Goal: Task Accomplishment & Management: Use online tool/utility

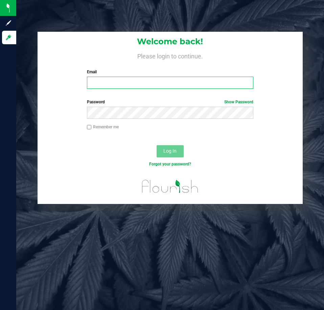
click at [104, 86] on input "Email" at bounding box center [170, 83] width 166 height 12
click at [107, 81] on input "Email" at bounding box center [170, 83] width 166 height 12
type input "[EMAIL_ADDRESS][DOMAIN_NAME]"
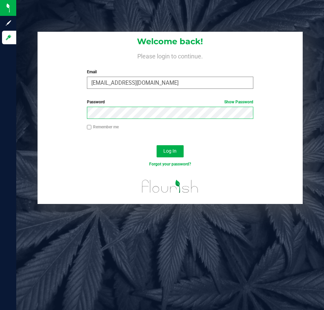
click at [156, 145] on button "Log In" at bounding box center [169, 151] width 27 height 12
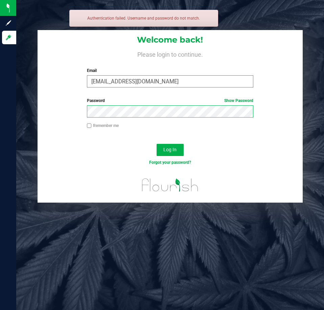
click at [156, 144] on button "Log In" at bounding box center [169, 150] width 27 height 12
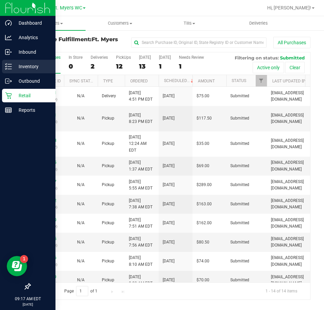
click at [6, 69] on icon at bounding box center [8, 66] width 7 height 7
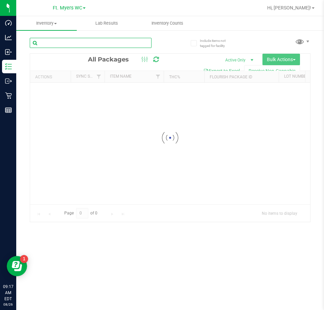
click at [95, 47] on input "text" at bounding box center [91, 43] width 122 height 10
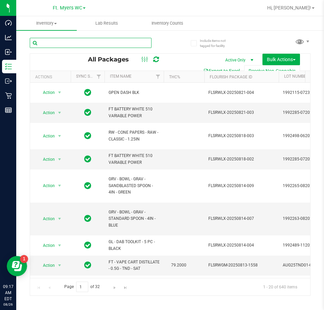
click at [104, 44] on input "text" at bounding box center [91, 43] width 122 height 10
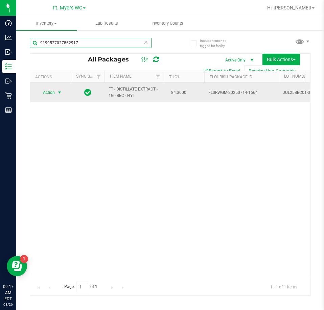
type input "9199527027862917"
click at [53, 96] on span "Action" at bounding box center [46, 92] width 18 height 9
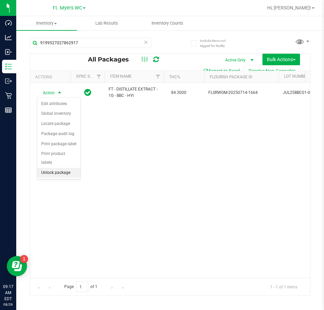
click at [66, 168] on li "Unlock package" at bounding box center [58, 173] width 43 height 10
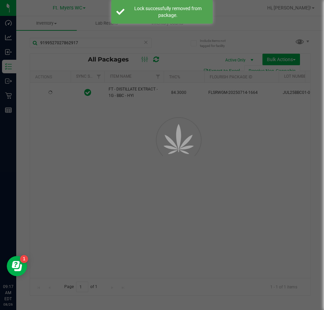
click at [102, 138] on div at bounding box center [162, 155] width 324 height 310
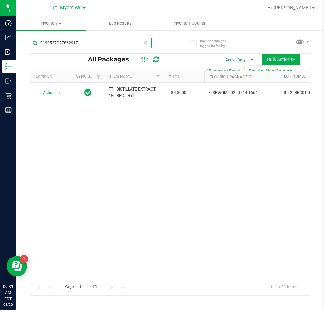
click at [93, 42] on input "9199527027862917" at bounding box center [91, 43] width 122 height 10
type input "9"
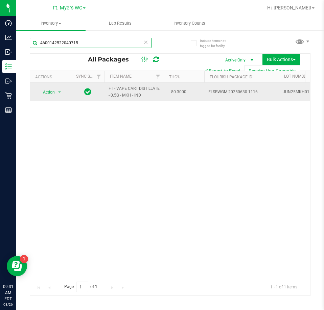
type input "4600142522040715"
click at [50, 93] on span "Action" at bounding box center [46, 92] width 18 height 9
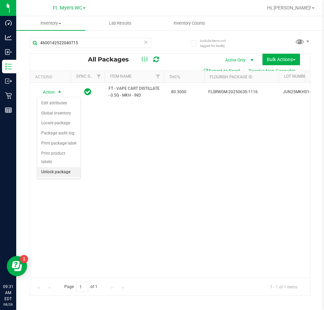
click at [64, 167] on li "Unlock package" at bounding box center [58, 172] width 43 height 10
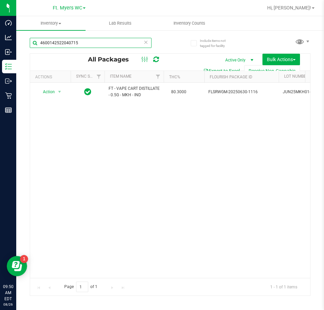
click at [96, 40] on input "4600142522040715" at bounding box center [91, 43] width 122 height 10
type input "4"
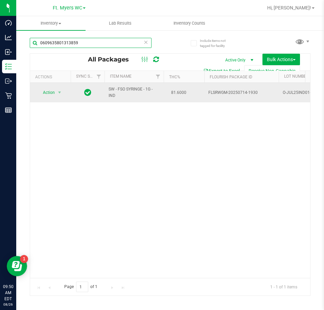
type input "0609635801313859"
click at [49, 93] on span "Action" at bounding box center [46, 92] width 18 height 9
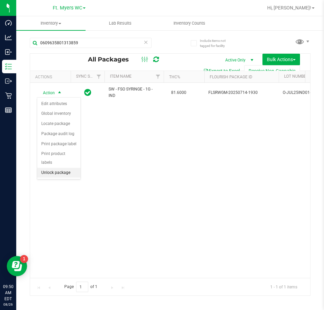
click at [63, 169] on li "Unlock package" at bounding box center [58, 173] width 43 height 10
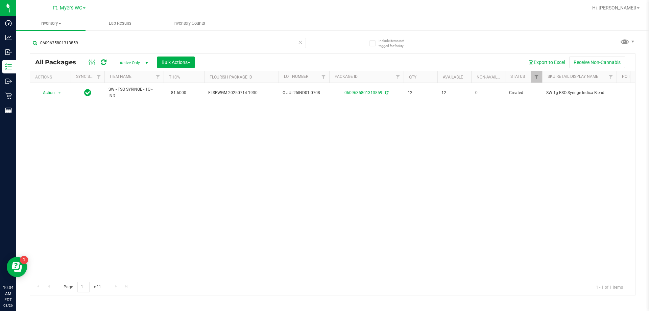
click at [300, 44] on icon at bounding box center [300, 42] width 5 height 8
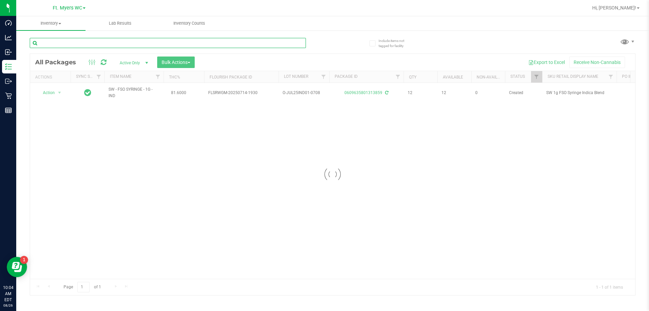
click at [135, 45] on input "text" at bounding box center [168, 43] width 276 height 10
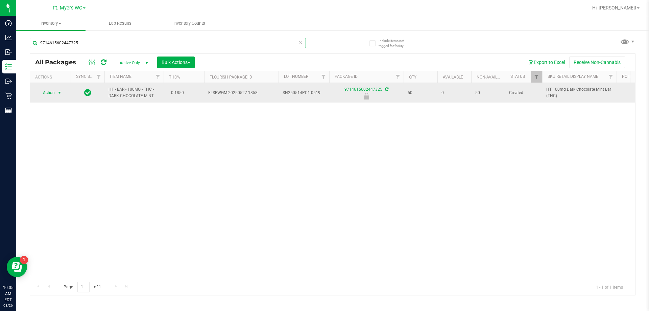
type input "9714615602447325"
click at [49, 92] on span "Action" at bounding box center [46, 92] width 18 height 9
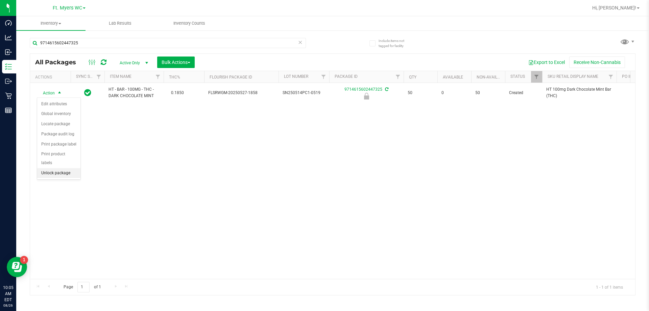
click at [66, 168] on li "Unlock package" at bounding box center [58, 173] width 43 height 10
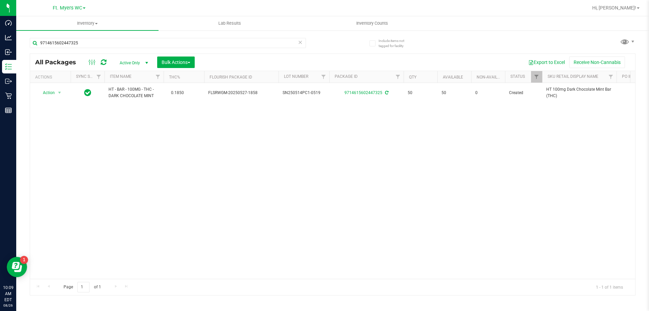
click at [300, 43] on icon at bounding box center [300, 42] width 5 height 8
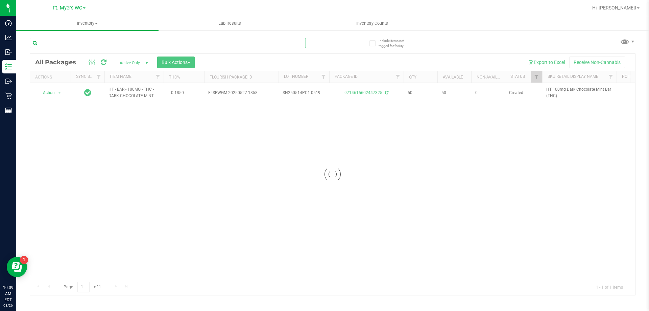
click at [242, 42] on input "text" at bounding box center [168, 43] width 276 height 10
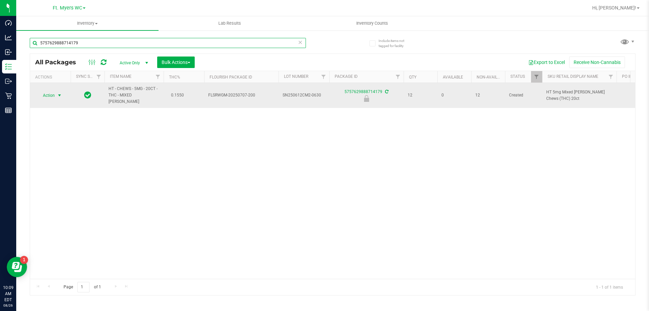
type input "5757629888714179"
click at [59, 93] on span "select" at bounding box center [59, 95] width 5 height 5
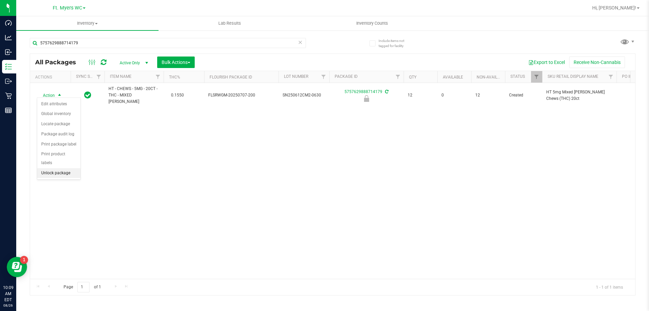
click at [53, 168] on li "Unlock package" at bounding box center [58, 173] width 43 height 10
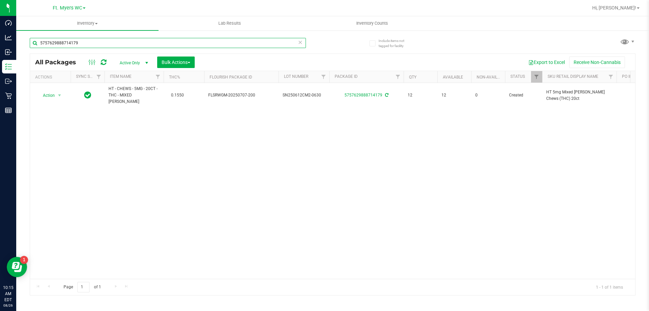
click at [121, 43] on input "5757629888714179" at bounding box center [168, 43] width 276 height 10
type input "5"
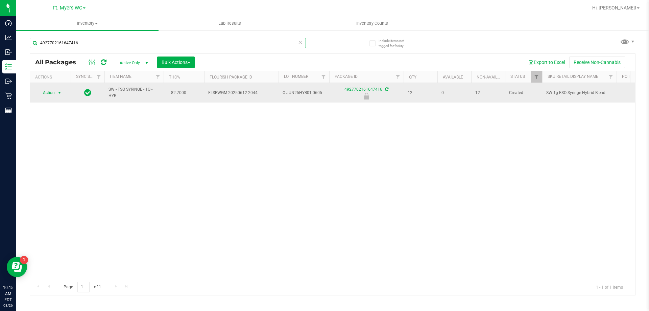
type input "4927702161647416"
click at [59, 93] on span "select" at bounding box center [59, 92] width 5 height 5
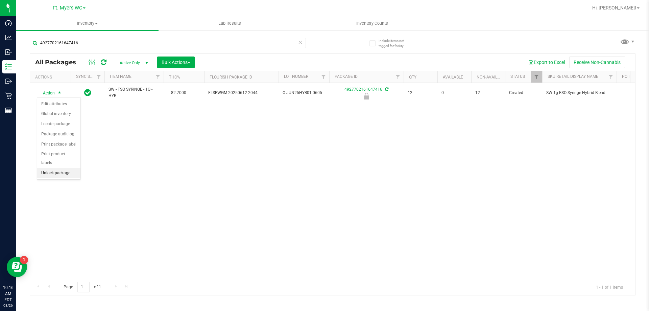
click at [64, 168] on li "Unlock package" at bounding box center [58, 173] width 43 height 10
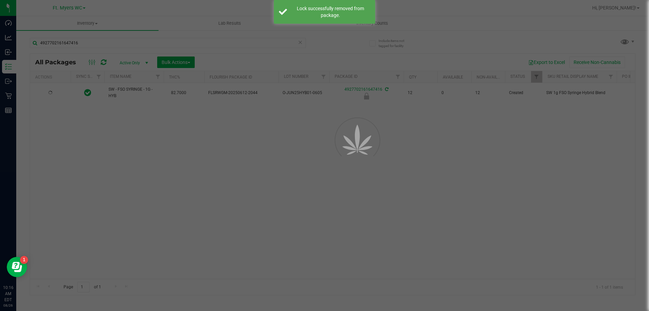
click at [116, 152] on div at bounding box center [324, 155] width 649 height 311
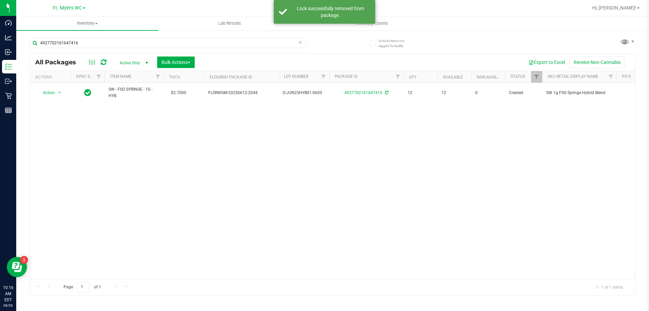
click at [220, 164] on div "Action Action Adjust qty Create package Edit attributes Global inventory Locate…" at bounding box center [332, 181] width 605 height 196
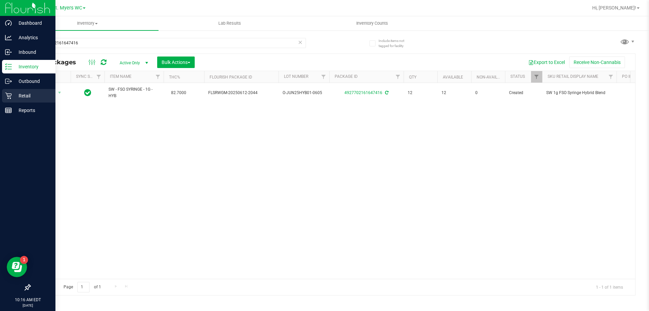
click at [4, 103] on link "Retail" at bounding box center [27, 96] width 55 height 15
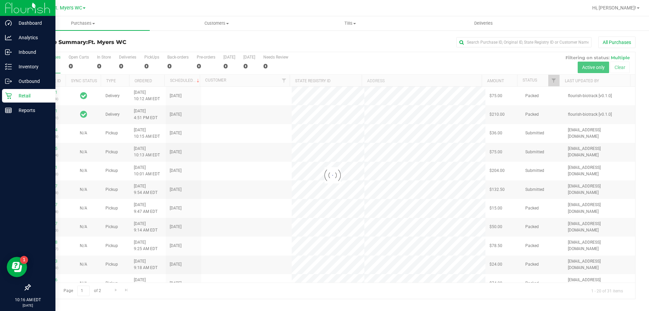
click at [20, 100] on div "Retail" at bounding box center [28, 96] width 53 height 14
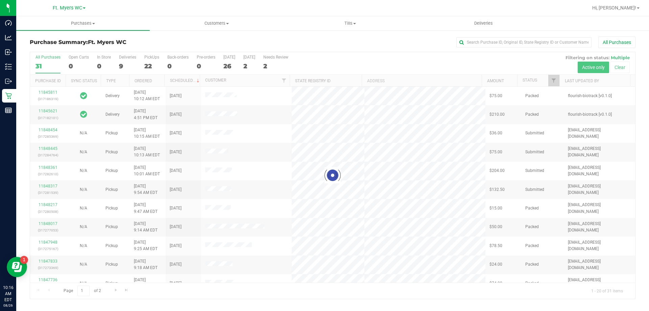
drag, startPoint x: 144, startPoint y: 64, endPoint x: 152, endPoint y: 60, distance: 8.8
click at [144, 64] on div at bounding box center [332, 175] width 605 height 246
click at [154, 59] on div at bounding box center [332, 175] width 605 height 246
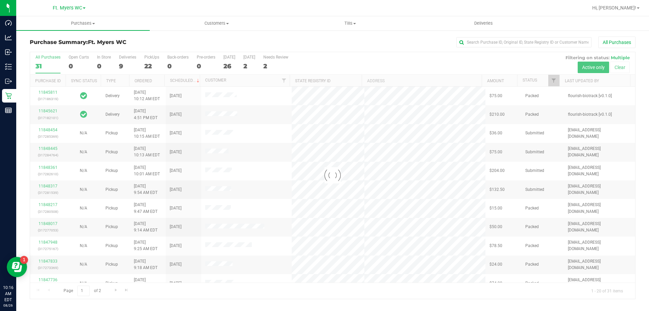
click at [154, 59] on div "PickUps" at bounding box center [151, 57] width 15 height 5
click at [0, 0] on input "PickUps 22" at bounding box center [0, 0] width 0 height 0
click at [154, 59] on div at bounding box center [332, 175] width 605 height 246
click at [161, 48] on div "Purchase Summary: Ft. Myers WC All Purchases" at bounding box center [333, 43] width 606 height 15
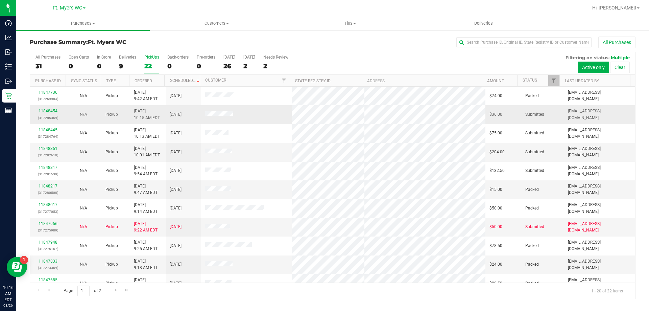
drag, startPoint x: 264, startPoint y: 178, endPoint x: 234, endPoint y: 116, distance: 69.7
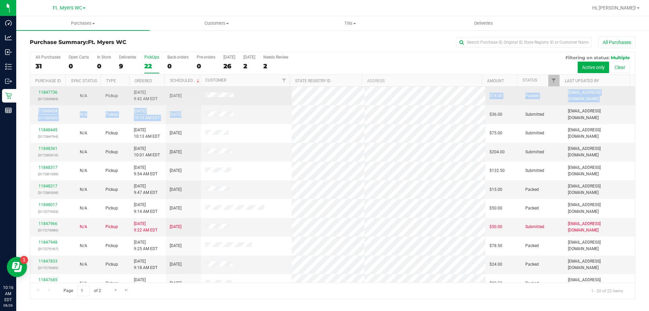
click at [323, 109] on tbody "11847736 (317269984) N/A Pickup 8/26/2025 9:42 AM EDT 8/26/2025 $74.00 Packed m…" at bounding box center [332, 274] width 605 height 374
click at [302, 91] on tbody "11847736 (317269984) N/A Pickup 8/26/2025 9:42 AM EDT 8/26/2025 $74.00 Packed m…" at bounding box center [332, 274] width 605 height 374
click at [323, 115] on tbody "11847736 (317269984) N/A Pickup 8/26/2025 9:42 AM EDT 8/26/2025 $74.00 Packed m…" at bounding box center [332, 274] width 605 height 374
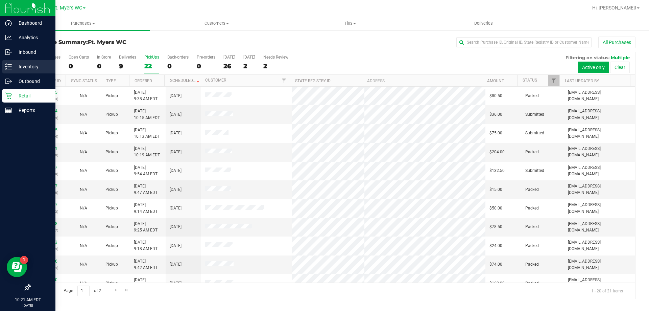
drag, startPoint x: 32, startPoint y: 63, endPoint x: 39, endPoint y: 63, distance: 6.1
click at [33, 63] on p "Inventory" at bounding box center [32, 67] width 41 height 8
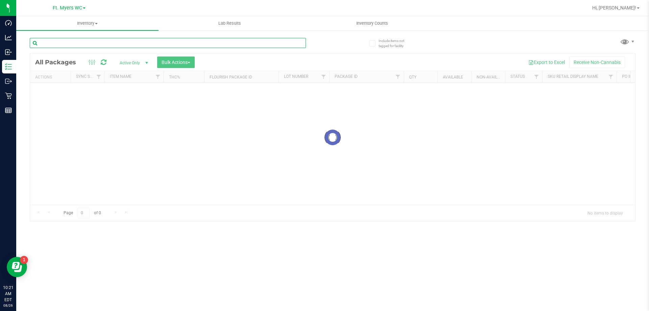
click at [104, 44] on div "Inventory All packages All inventory Waste log Create inventory Lab Results Inv…" at bounding box center [332, 163] width 633 height 294
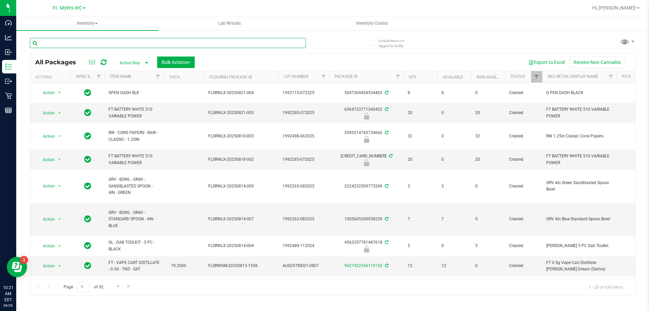
click at [104, 44] on input "text" at bounding box center [168, 43] width 276 height 10
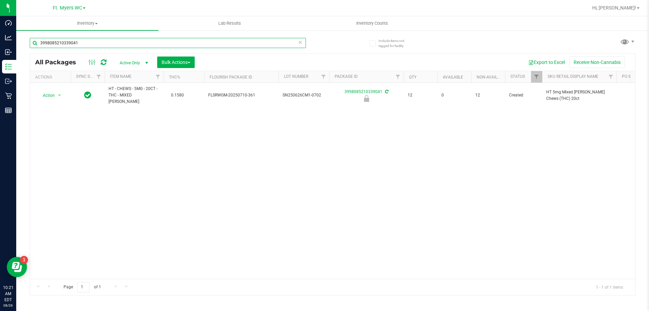
type input "3998085210339041"
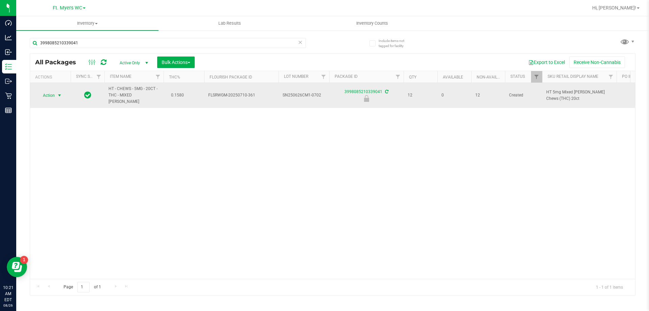
click at [62, 93] on span "select" at bounding box center [59, 95] width 5 height 5
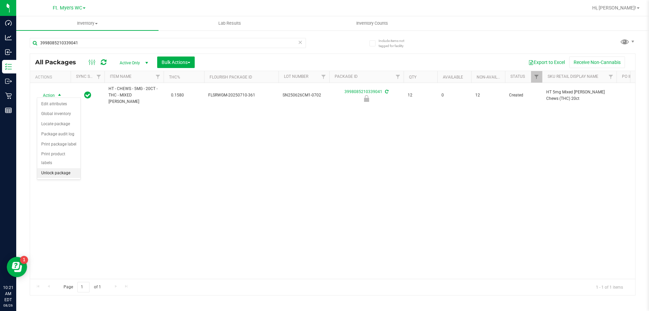
click at [64, 168] on li "Unlock package" at bounding box center [58, 173] width 43 height 10
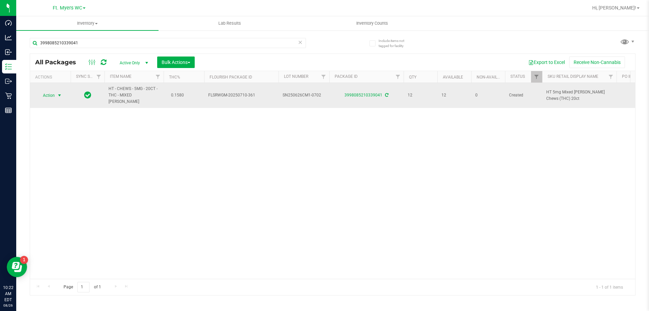
click at [57, 93] on span "select" at bounding box center [59, 95] width 5 height 5
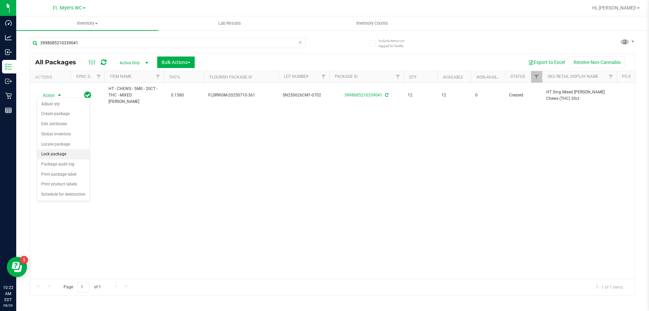
click at [64, 153] on li "Lock package" at bounding box center [63, 154] width 52 height 10
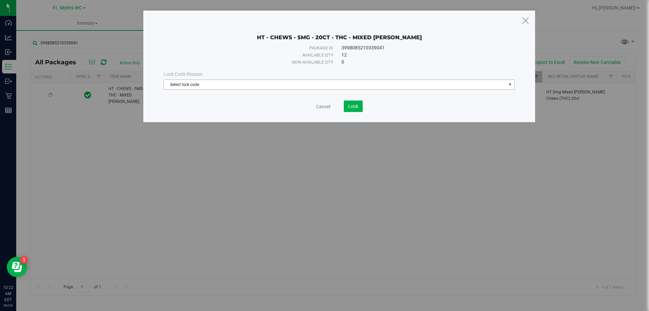
click at [318, 88] on span "Select lock code" at bounding box center [335, 84] width 342 height 9
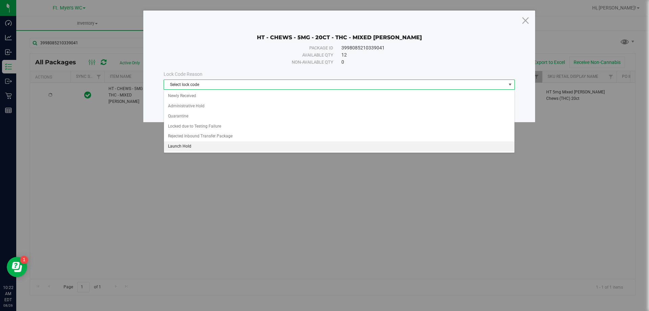
click at [202, 145] on li "Launch Hold" at bounding box center [339, 146] width 350 height 10
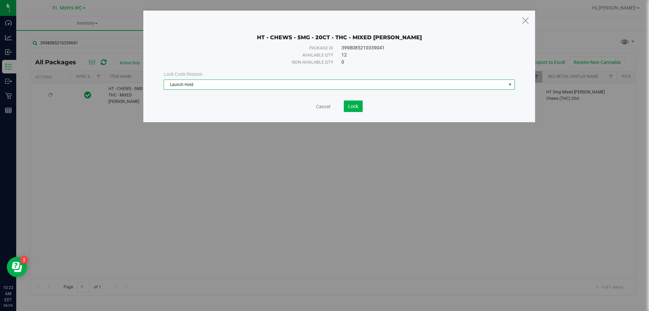
click at [323, 88] on span "Launch Hold" at bounding box center [335, 84] width 342 height 9
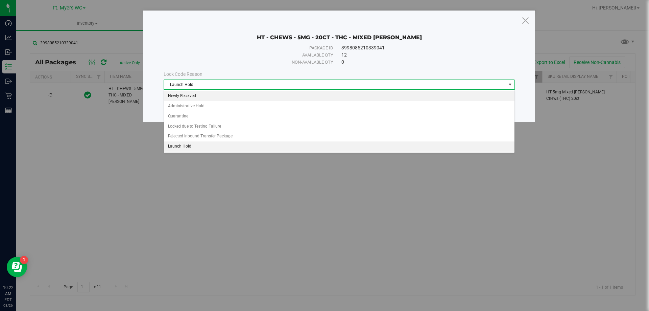
click at [218, 98] on li "Newly Received" at bounding box center [339, 96] width 350 height 10
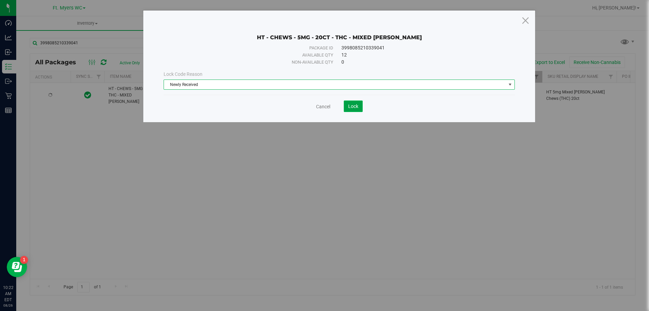
click at [323, 108] on span "Lock" at bounding box center [353, 105] width 10 height 5
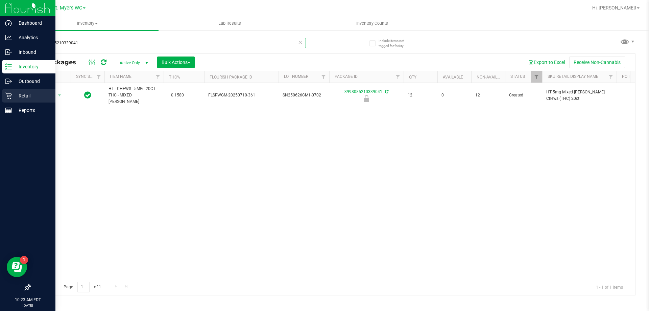
drag, startPoint x: 87, startPoint y: 41, endPoint x: 0, endPoint y: 89, distance: 99.2
click at [0, 89] on div "Dashboard Analytics Inbound Inventory Outbound Retail Reports 10:23 AM EDT 08/2…" at bounding box center [324, 155] width 649 height 311
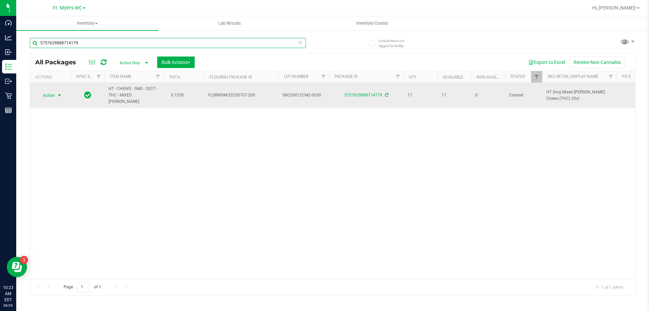
type input "5757629888714179"
click at [58, 96] on span "select" at bounding box center [59, 95] width 8 height 9
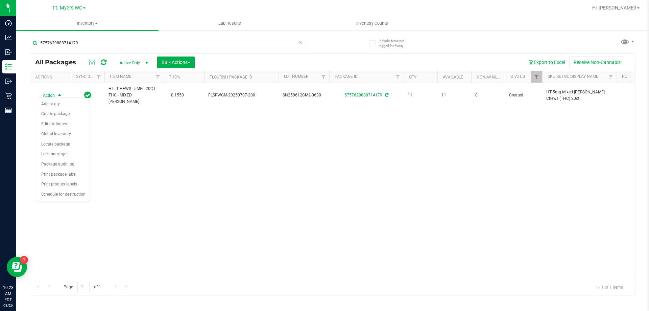
click at [146, 178] on div "Action Action Adjust qty Create package Edit attributes Global inventory Locate…" at bounding box center [332, 181] width 605 height 196
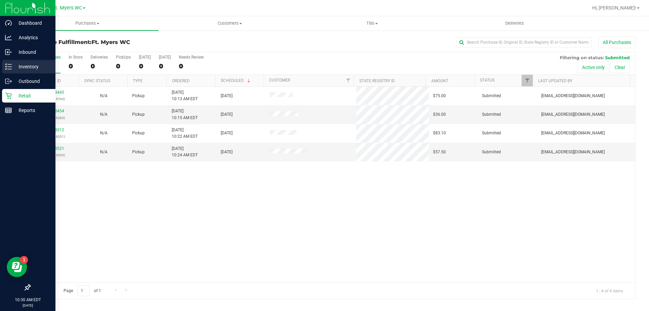
click at [13, 65] on p "Inventory" at bounding box center [32, 67] width 41 height 8
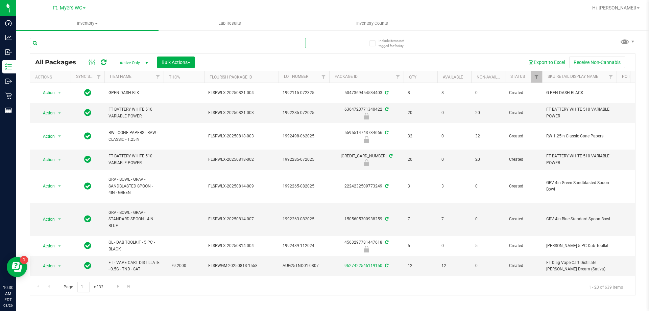
click at [101, 43] on input "text" at bounding box center [168, 43] width 276 height 10
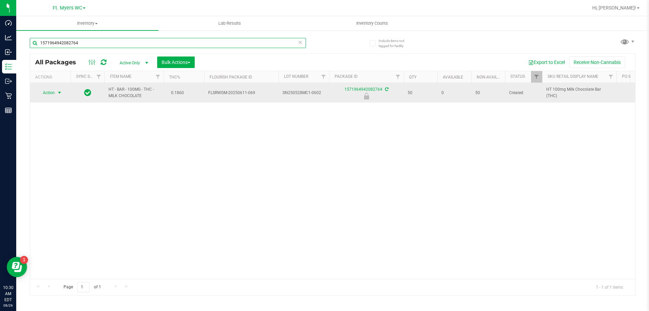
type input "1571964942082764"
click at [61, 91] on span "select" at bounding box center [59, 92] width 5 height 5
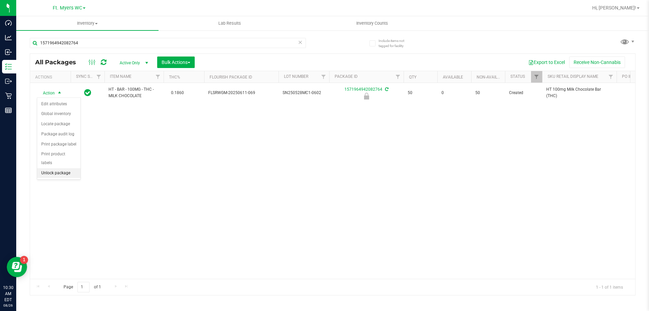
click at [68, 168] on li "Unlock package" at bounding box center [58, 173] width 43 height 10
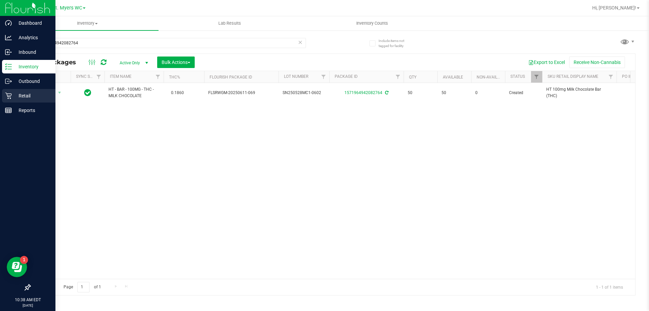
click at [33, 95] on p "Retail" at bounding box center [32, 96] width 41 height 8
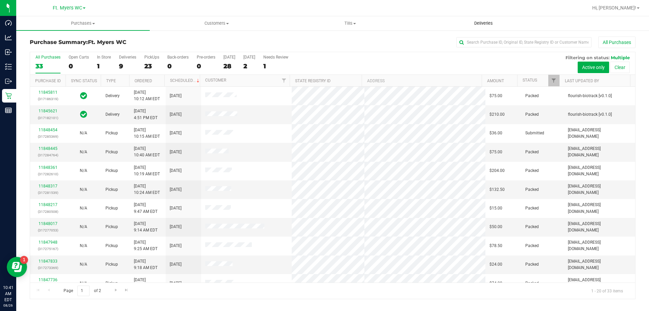
click at [484, 24] on span "Deliveries" at bounding box center [483, 23] width 37 height 6
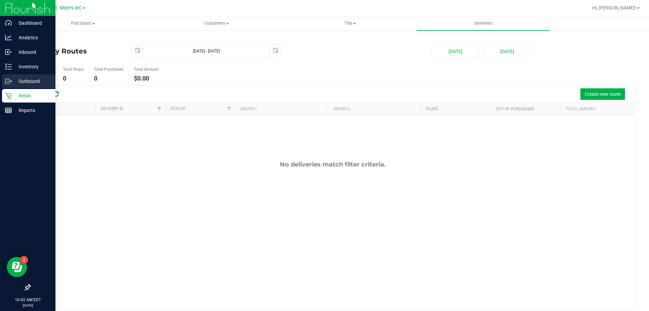
click at [31, 79] on p "Outbound" at bounding box center [32, 81] width 41 height 8
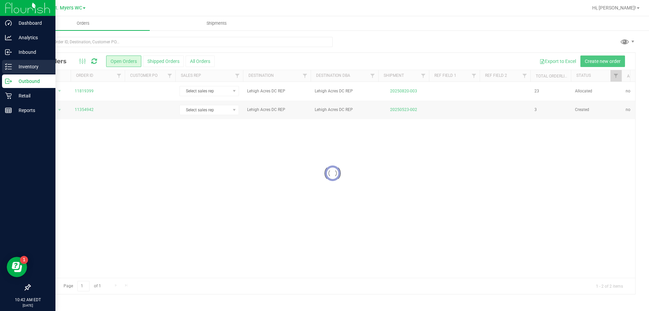
click at [9, 68] on icon at bounding box center [8, 66] width 7 height 7
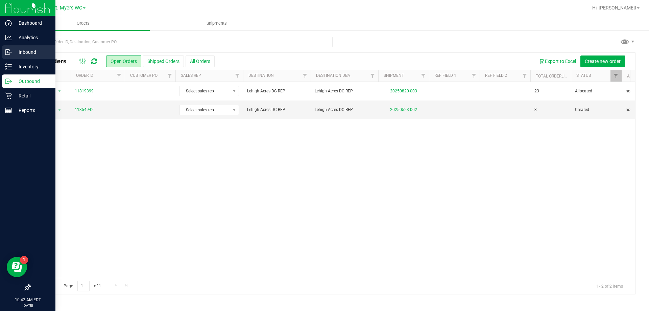
click at [16, 53] on p "Inbound" at bounding box center [32, 52] width 41 height 8
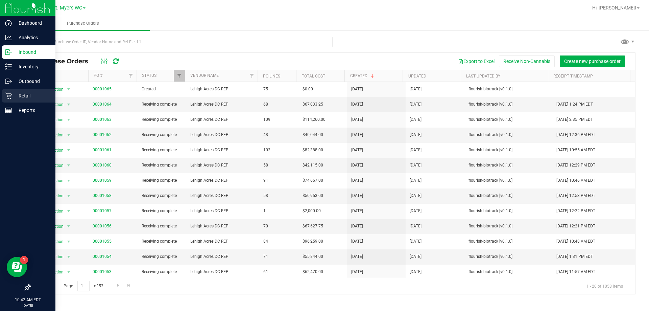
click at [14, 91] on div "Retail" at bounding box center [28, 96] width 53 height 14
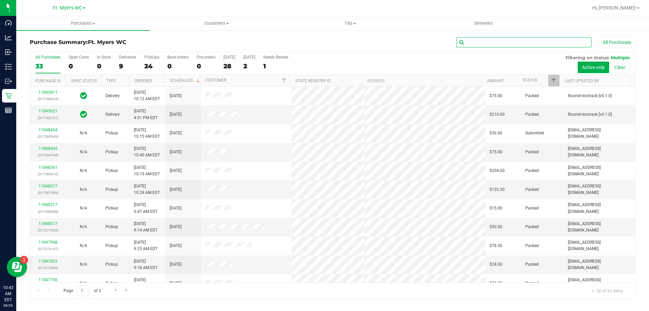
click at [473, 42] on input "text" at bounding box center [523, 42] width 135 height 10
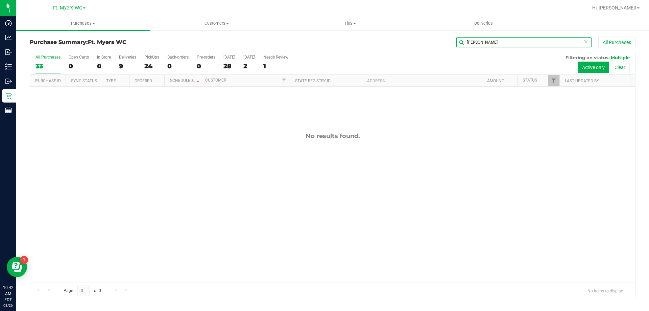
click at [546, 39] on input "alicha" at bounding box center [523, 42] width 135 height 10
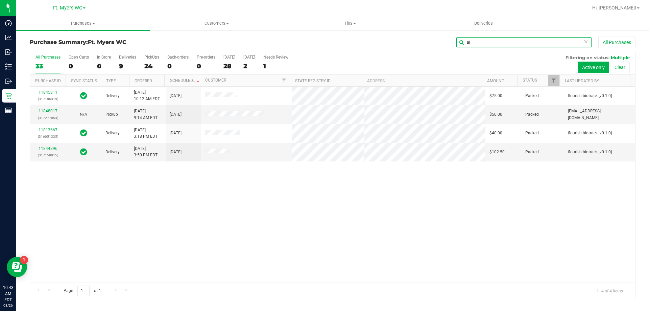
type input "a"
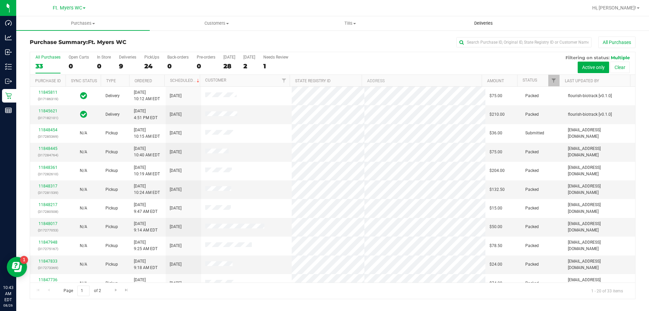
click at [480, 19] on uib-tab-heading "Deliveries" at bounding box center [483, 24] width 133 height 14
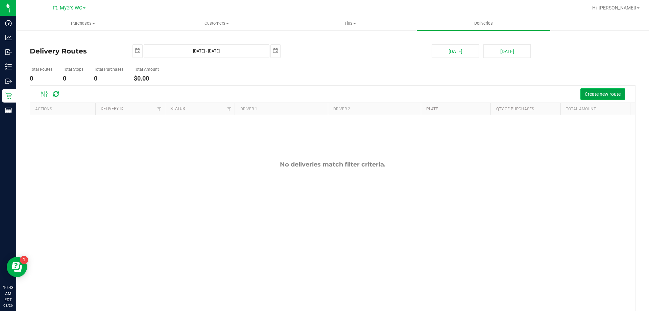
click at [585, 91] on span "Create new route" at bounding box center [603, 93] width 36 height 5
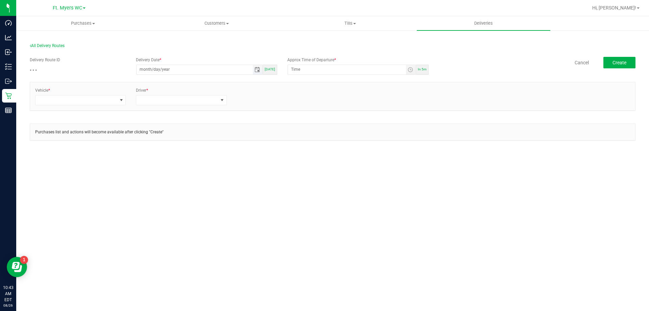
click at [165, 71] on input "month/day/year" at bounding box center [195, 69] width 116 height 8
type input "08/26/0002"
type input "12:00 AM"
type input "[DATE]"
click at [296, 68] on input "12:00 AM" at bounding box center [347, 69] width 118 height 8
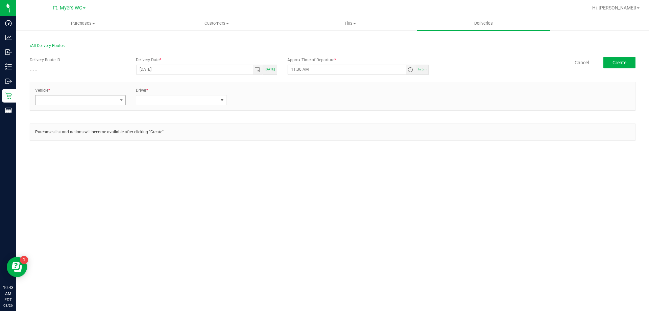
type input "11:30 AM"
click at [51, 104] on span at bounding box center [75, 99] width 81 height 9
type input "rogue"
click at [64, 173] on li "FL-ROGUE-06" at bounding box center [80, 174] width 90 height 11
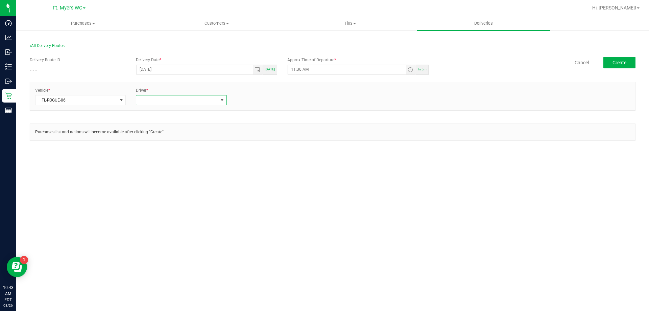
click at [159, 102] on span at bounding box center [176, 99] width 81 height 9
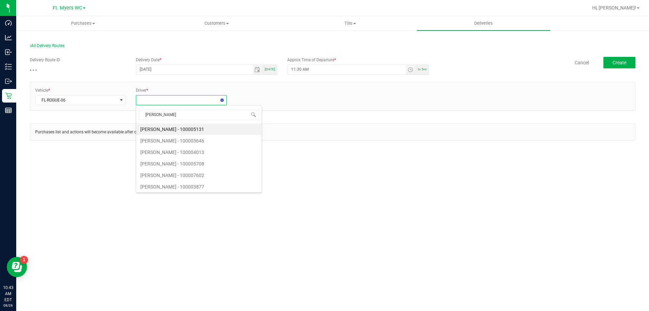
type input "richar"
click at [201, 131] on li "Richard Andrews JR." at bounding box center [181, 128] width 90 height 11
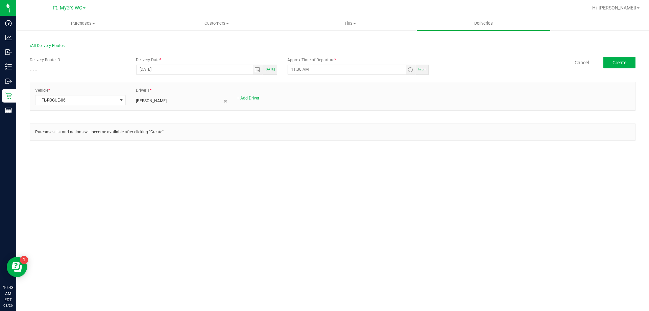
click at [256, 101] on div "+ Add Driver" at bounding box center [282, 98] width 91 height 6
click at [256, 96] on link "+ Add Driver" at bounding box center [248, 98] width 22 height 5
click at [260, 100] on span at bounding box center [277, 99] width 81 height 9
type input "i"
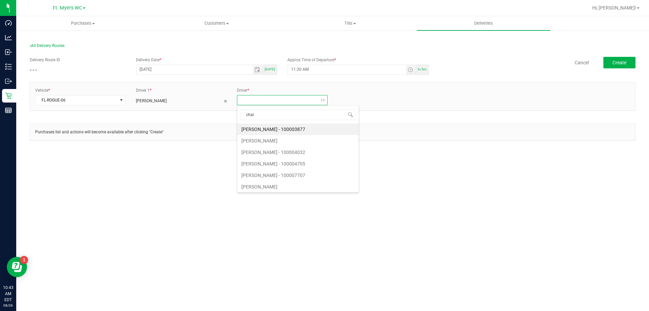
type input "charl"
click at [260, 128] on li "CHARLES STUTZ - 100005575" at bounding box center [282, 128] width 90 height 11
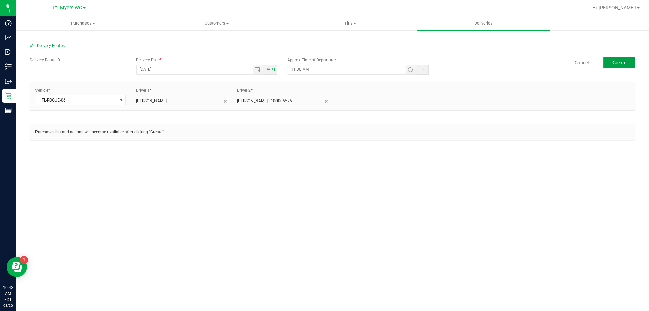
click at [624, 58] on button "Create" at bounding box center [619, 62] width 32 height 11
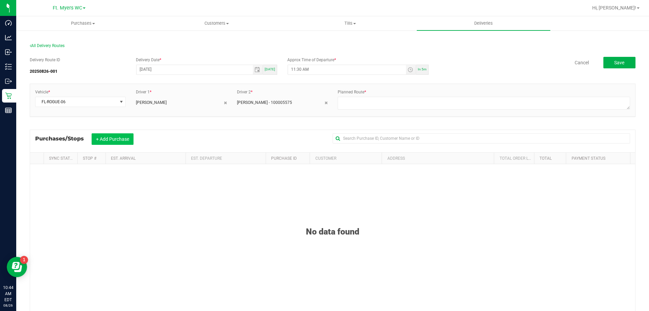
click at [110, 141] on button "+ Add Purchase" at bounding box center [113, 138] width 42 height 11
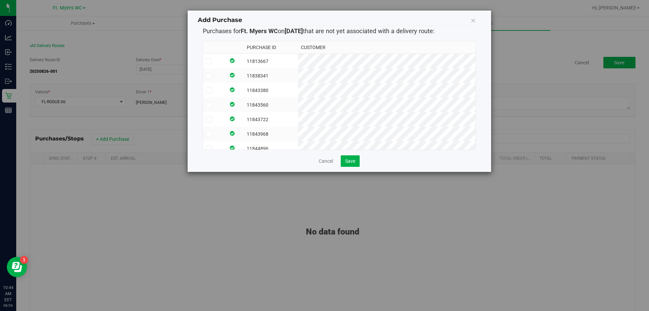
click at [223, 59] on label at bounding box center [214, 61] width 17 height 6
click at [0, 0] on input "checkbox" at bounding box center [0, 0] width 0 height 0
click at [223, 73] on label at bounding box center [214, 76] width 17 height 6
click at [0, 0] on input "checkbox" at bounding box center [0, 0] width 0 height 0
click at [222, 84] on td at bounding box center [214, 90] width 23 height 15
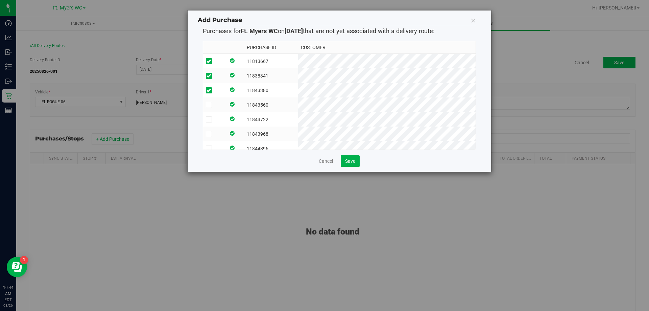
click at [223, 102] on label at bounding box center [214, 105] width 17 height 6
click at [0, 0] on input "checkbox" at bounding box center [0, 0] width 0 height 0
click at [222, 116] on label at bounding box center [214, 119] width 17 height 6
click at [0, 0] on input "checkbox" at bounding box center [0, 0] width 0 height 0
click at [220, 131] on label at bounding box center [214, 134] width 17 height 6
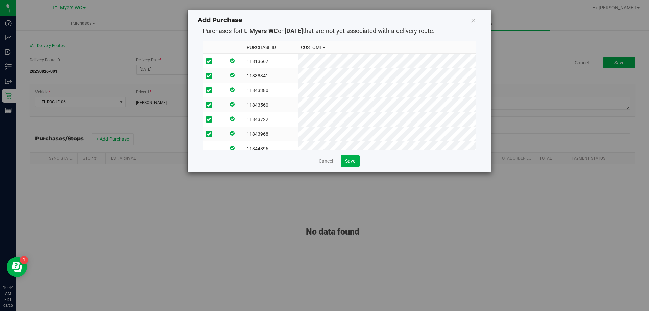
click at [0, 0] on input "checkbox" at bounding box center [0, 0] width 0 height 0
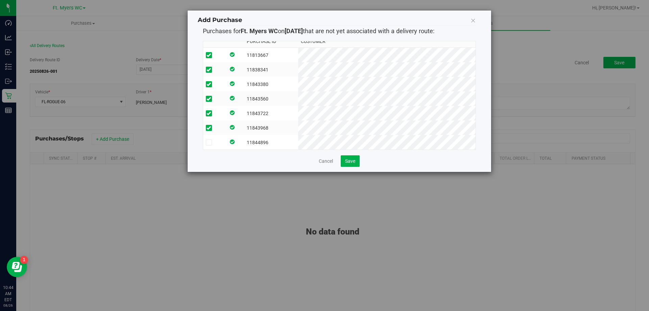
scroll to position [11, 0]
click at [223, 139] on label at bounding box center [214, 142] width 17 height 6
click at [0, 0] on input "checkbox" at bounding box center [0, 0] width 0 height 0
click at [351, 158] on span "Save" at bounding box center [350, 160] width 10 height 5
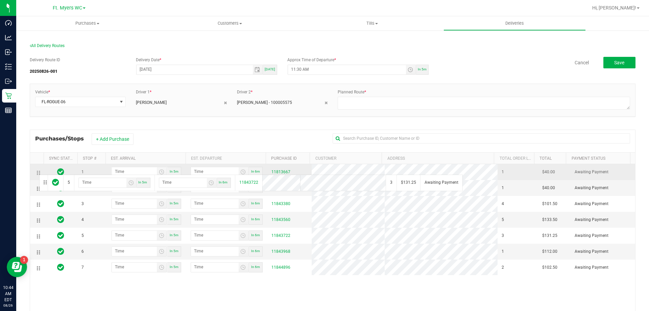
drag, startPoint x: 40, startPoint y: 237, endPoint x: 38, endPoint y: 174, distance: 63.6
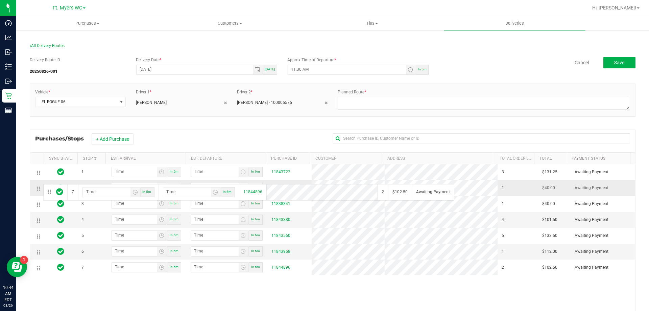
drag, startPoint x: 40, startPoint y: 271, endPoint x: 42, endPoint y: 183, distance: 87.6
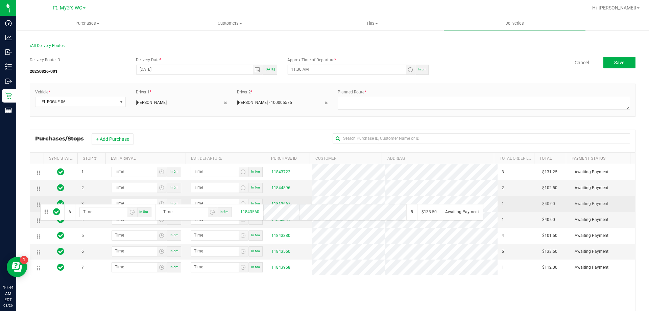
drag, startPoint x: 41, startPoint y: 254, endPoint x: 39, endPoint y: 203, distance: 50.7
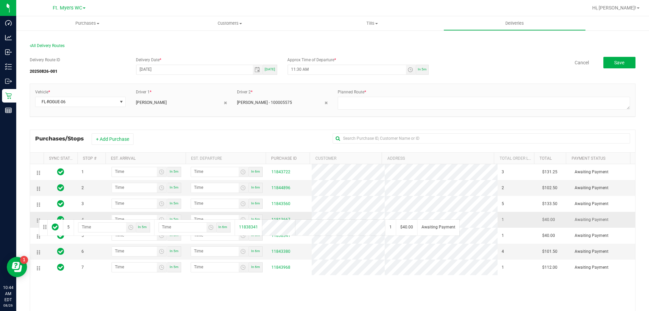
drag, startPoint x: 39, startPoint y: 238, endPoint x: 38, endPoint y: 218, distance: 19.7
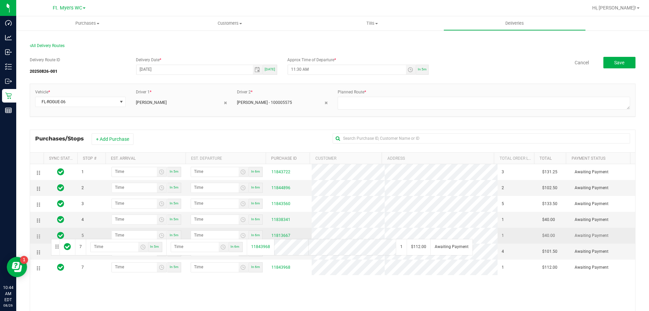
drag, startPoint x: 37, startPoint y: 269, endPoint x: 50, endPoint y: 238, distance: 33.3
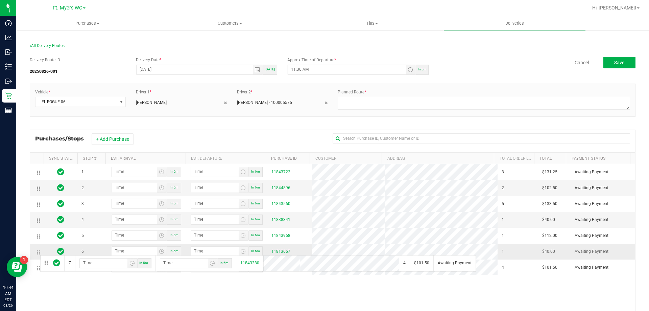
drag, startPoint x: 40, startPoint y: 273, endPoint x: 39, endPoint y: 253, distance: 19.6
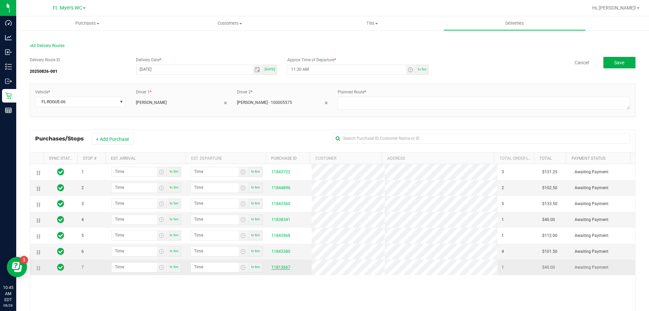
click at [280, 268] on link "11813667" at bounding box center [280, 267] width 19 height 5
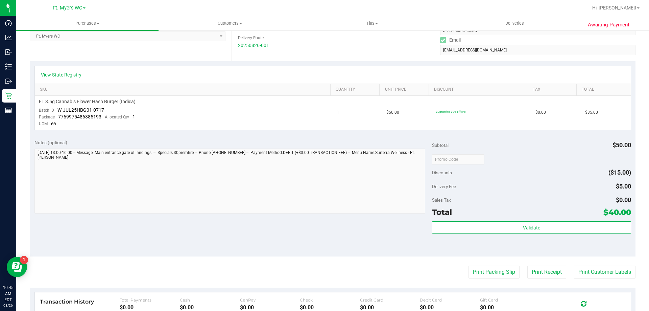
scroll to position [135, 0]
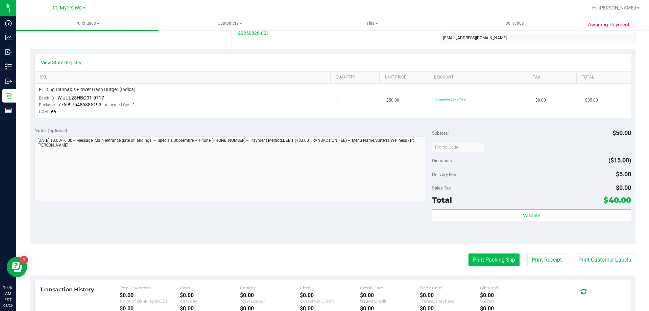
click at [476, 257] on button "Print Packing Slip" at bounding box center [493, 259] width 51 height 13
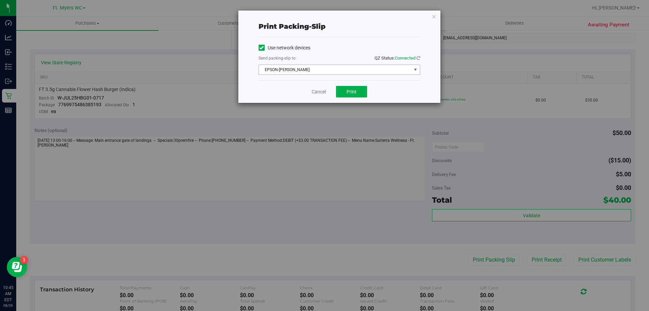
click at [379, 69] on span "EPSON-BEN-KING" at bounding box center [335, 69] width 152 height 9
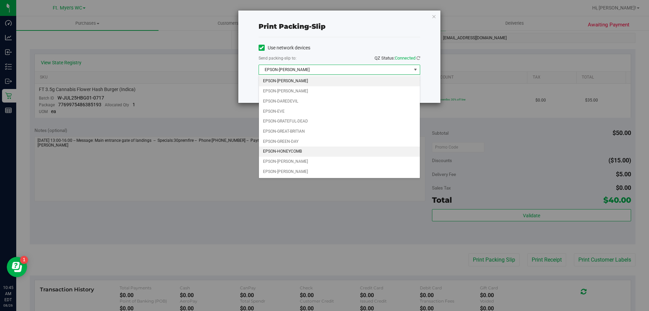
click at [324, 148] on li "EPSON-HONEYCOMB" at bounding box center [339, 151] width 161 height 10
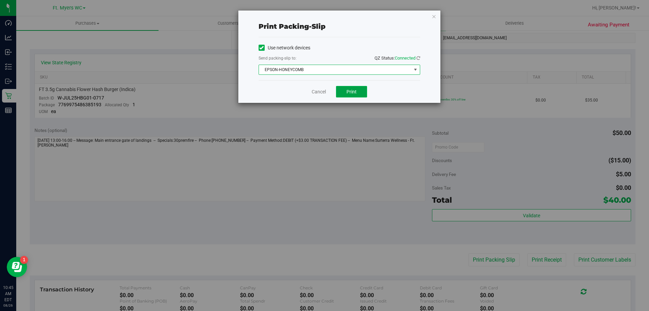
click at [352, 91] on span "Print" at bounding box center [351, 91] width 10 height 5
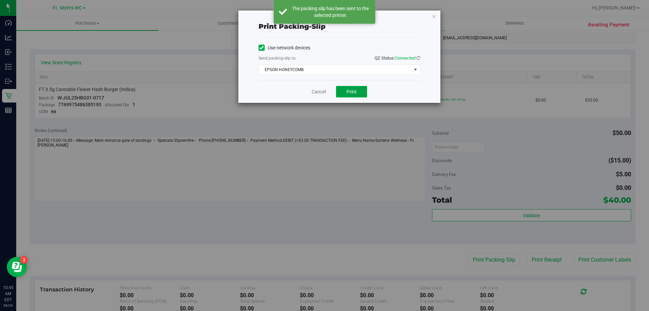
click at [352, 91] on span "Print" at bounding box center [351, 91] width 10 height 5
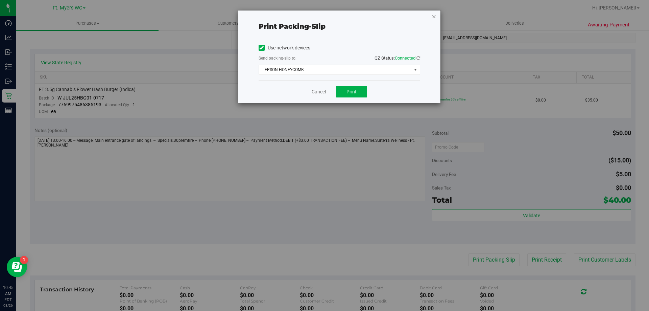
click at [436, 16] on icon "button" at bounding box center [434, 16] width 5 height 8
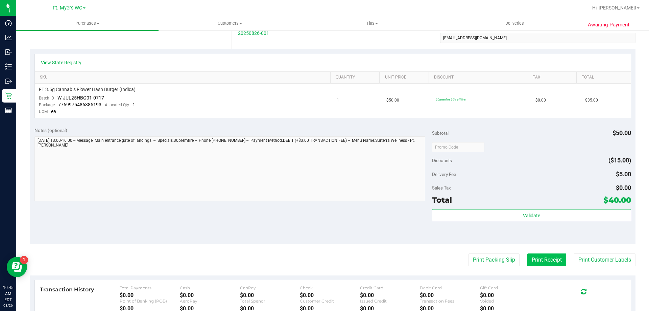
click at [532, 256] on button "Print Receipt" at bounding box center [546, 259] width 39 height 13
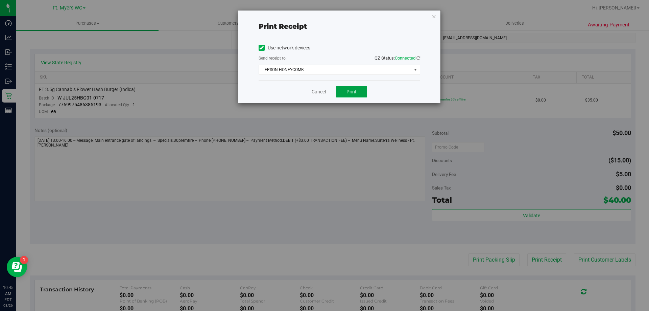
click at [360, 90] on button "Print" at bounding box center [351, 91] width 31 height 11
click at [326, 90] on div "Cancel Print" at bounding box center [340, 91] width 162 height 23
click at [317, 87] on div "Cancel Print" at bounding box center [340, 91] width 162 height 23
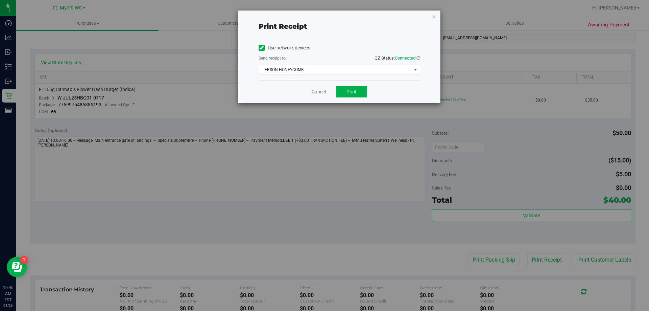
click at [317, 89] on link "Cancel" at bounding box center [319, 91] width 14 height 7
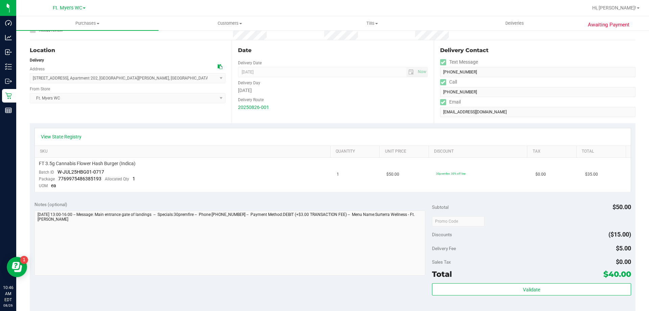
scroll to position [0, 0]
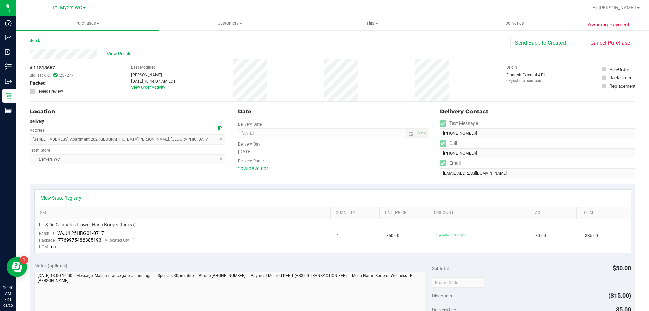
click at [31, 38] on link "Back" at bounding box center [35, 40] width 10 height 5
click at [35, 40] on link "Back" at bounding box center [35, 40] width 10 height 5
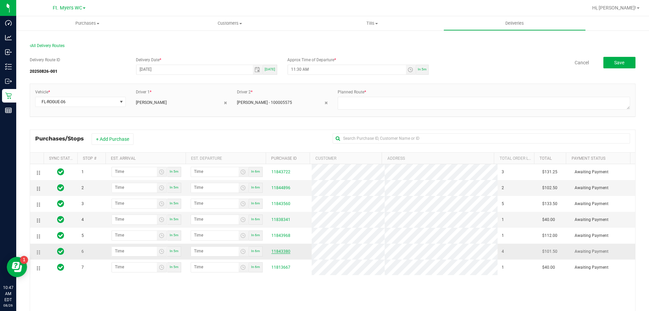
click at [286, 251] on link "11843380" at bounding box center [280, 251] width 19 height 5
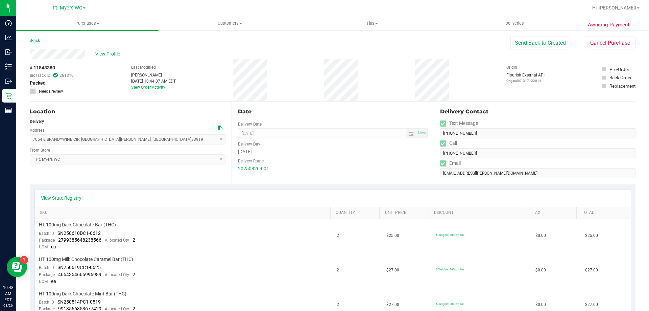
click at [31, 42] on link "Back" at bounding box center [35, 40] width 10 height 5
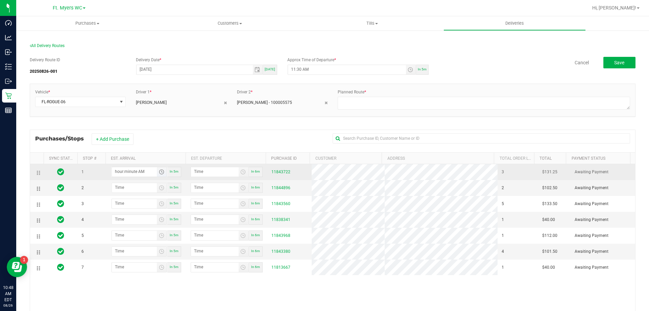
click at [150, 172] on input "hour:minute AM" at bounding box center [134, 171] width 45 height 8
type input "12:00 AM"
type input "12:01 AM"
type input "12:00 PM"
type input "12:01 PM"
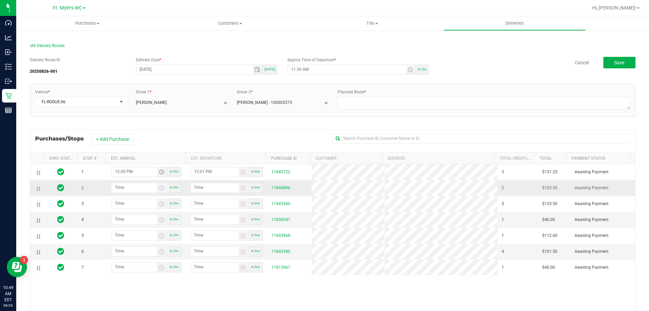
type input "12:00 PM"
click at [126, 190] on input "hour:minute AM" at bounding box center [134, 187] width 45 height 8
type input "12:02 AM"
type input "12:03 AM"
type input "12:20 AM"
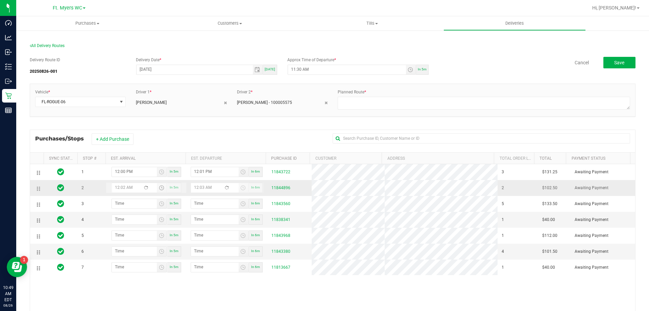
type input "12:21 AM"
type input "12:20 PM"
type input "12:21 PM"
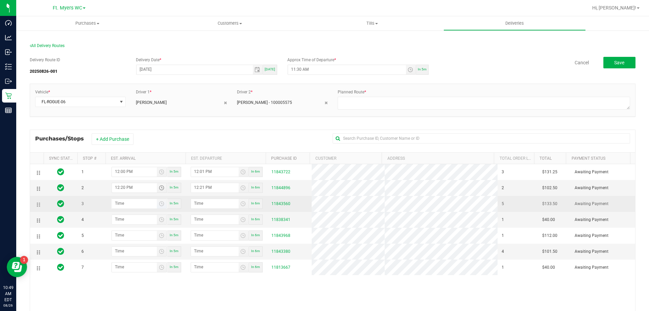
type input "12:20 PM"
click at [116, 207] on input "hour:minute AM" at bounding box center [134, 203] width 45 height 8
type input "12:05 AM"
type input "12:06 AM"
type input "12:50 AM"
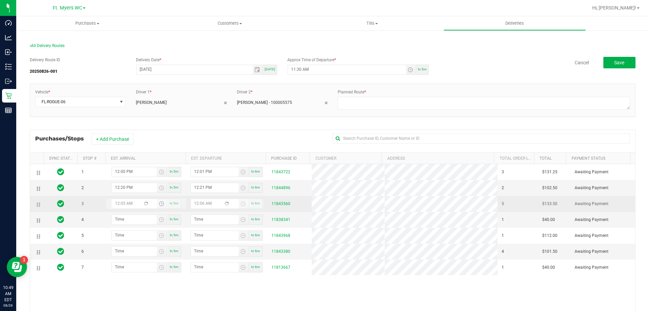
type input "12:51 AM"
type input "12:50 PM"
type input "12:51 PM"
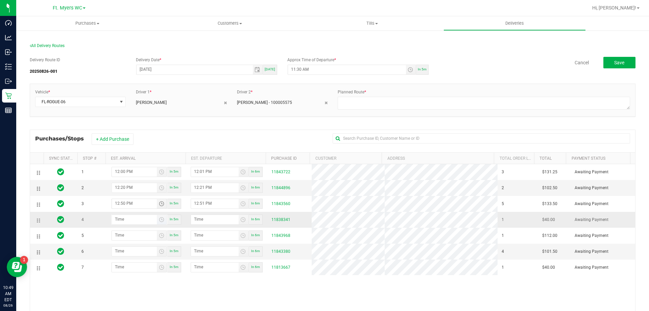
type input "12:50 PM"
click at [129, 220] on input "hour:minute AM" at bounding box center [134, 219] width 45 height 8
type input "1:01 AM"
type input "1:02 AM"
type input "1:15 AM"
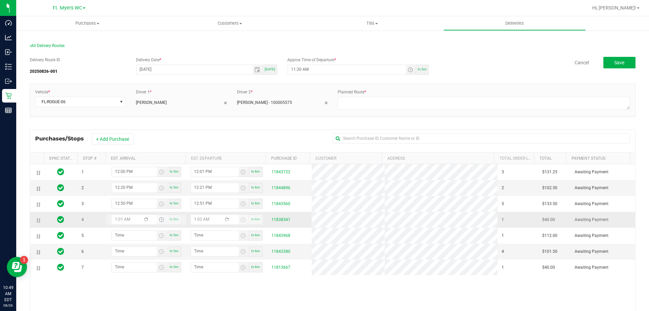
type input "1:16 AM"
type input "1:15 PM"
type input "1:16 PM"
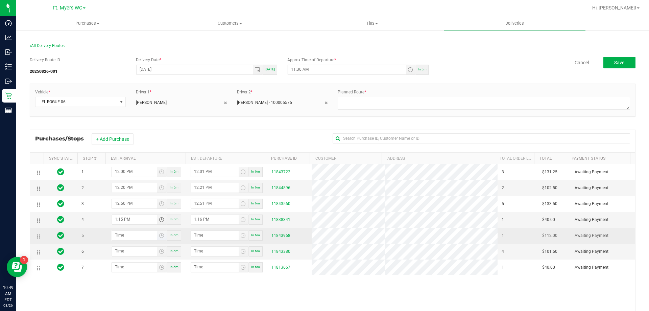
type input "1:15 PM"
click at [124, 237] on input "hour:minute AM" at bounding box center [134, 234] width 45 height 8
type input "3:00 AM"
type input "3:01 AM"
type input "1:30 PM"
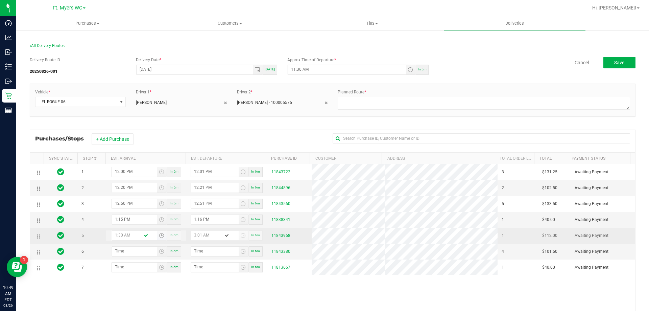
type input "1:31 PM"
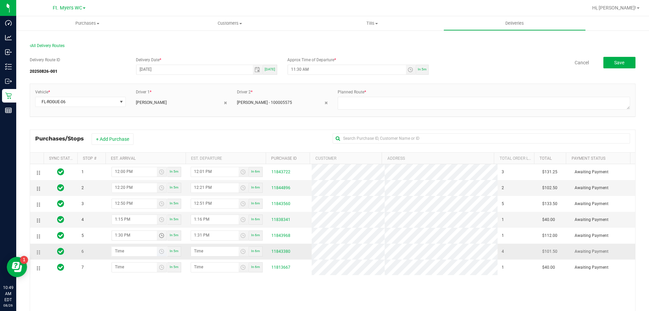
type input "1:30 PM"
click at [146, 253] on input "hour:minute AM" at bounding box center [134, 250] width 45 height 8
type input "1:04 AM"
type input "1:05 AM"
type input "1:45 AM"
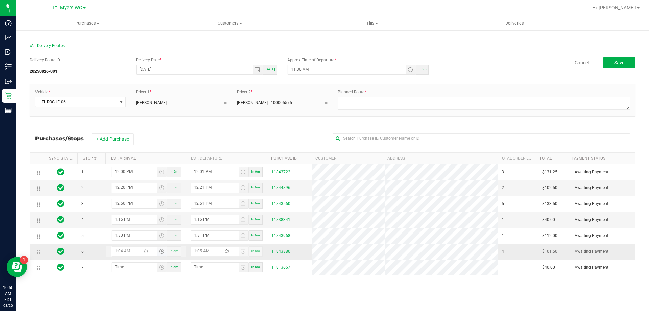
type input "1:46 AM"
type input "1:45 PM"
type input "1:46 PM"
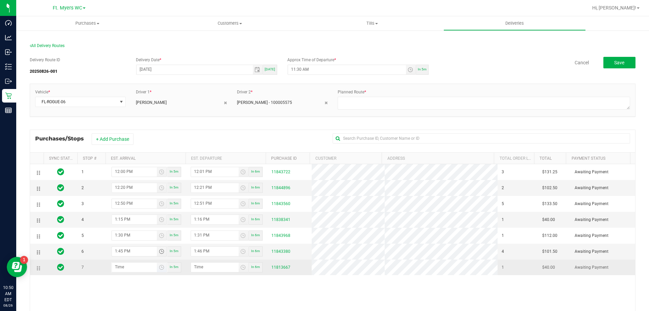
type input "1:45 PM"
click at [132, 268] on input "hour:minute AM" at bounding box center [134, 266] width 45 height 8
type input "2:00 AM"
type input "2:01 AM"
type input "2:00 PM"
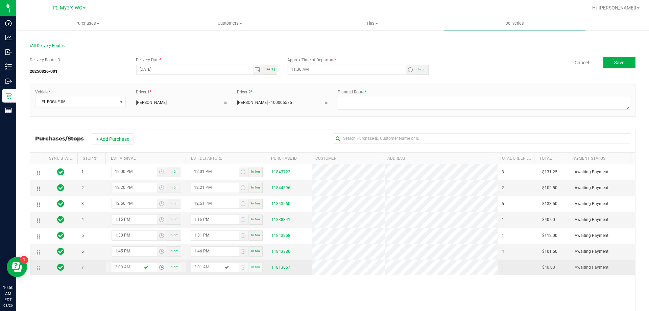
type input "2:01 PM"
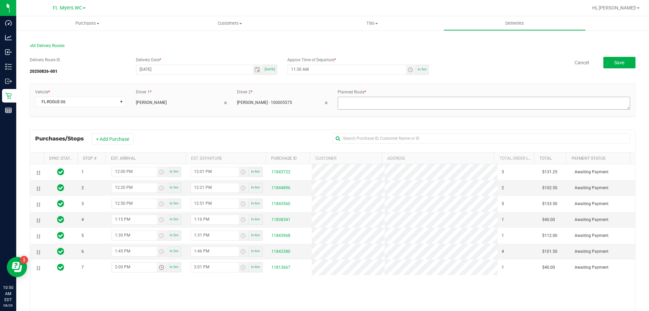
type input "2:00 PM"
click at [344, 102] on textarea at bounding box center [484, 103] width 292 height 13
click at [361, 100] on textarea at bounding box center [484, 103] width 292 height 13
type textarea "1 of 1"
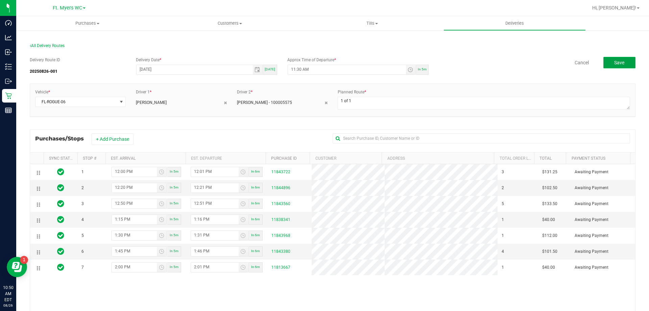
click at [624, 65] on button "Save" at bounding box center [619, 62] width 32 height 11
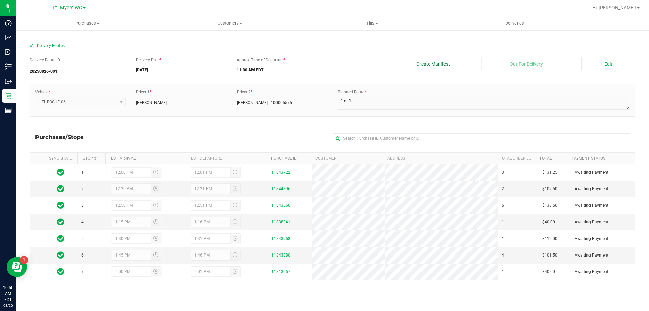
click at [458, 64] on button "Create Manifest" at bounding box center [433, 64] width 90 height 14
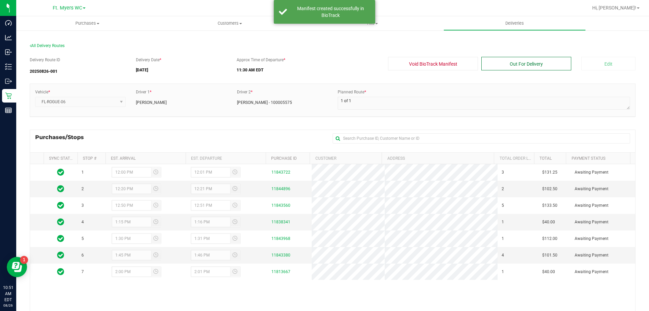
drag, startPoint x: 545, startPoint y: 66, endPoint x: 532, endPoint y: 60, distance: 13.8
click at [543, 66] on button "Out For Delivery" at bounding box center [526, 64] width 90 height 14
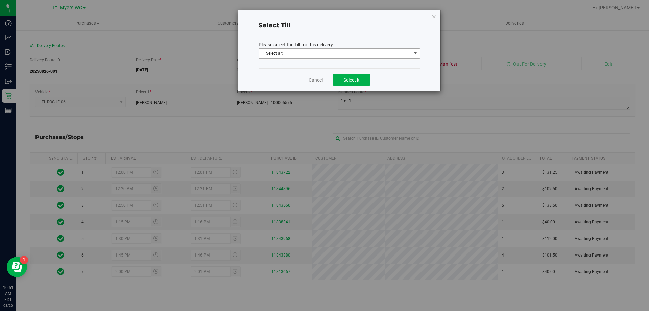
click at [353, 54] on span "Select a till" at bounding box center [335, 53] width 152 height 9
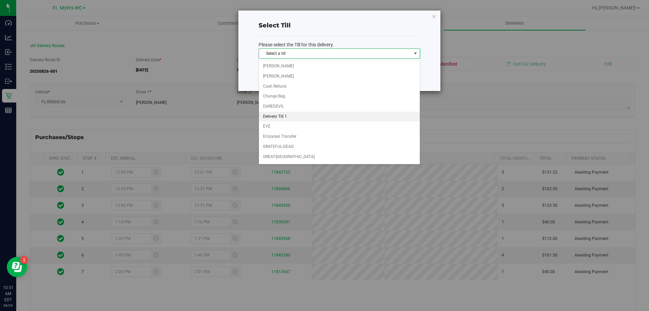
click at [333, 116] on li "Delivery Till 1" at bounding box center [339, 117] width 161 height 10
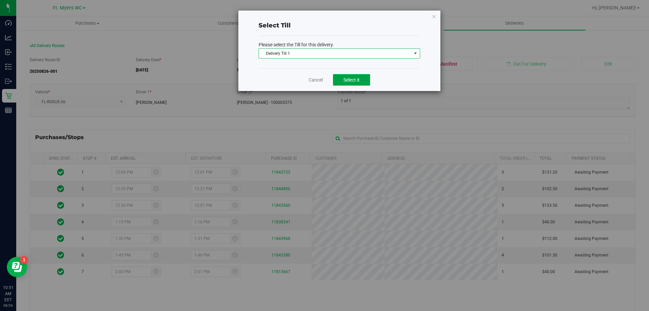
drag, startPoint x: 363, startPoint y: 78, endPoint x: 361, endPoint y: 72, distance: 6.5
click at [363, 77] on button "Select it" at bounding box center [351, 79] width 37 height 11
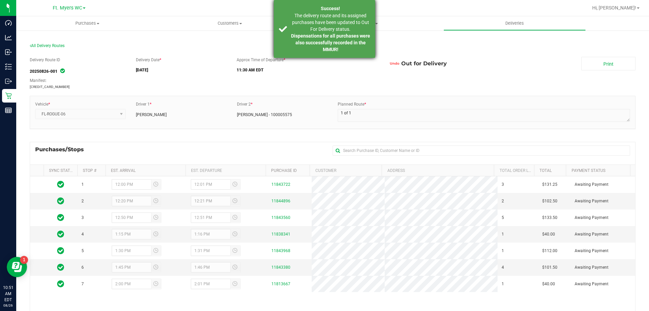
click at [340, 34] on strong "Dispensations for all purchases were also successfully recorded in the MMUR!" at bounding box center [330, 42] width 79 height 19
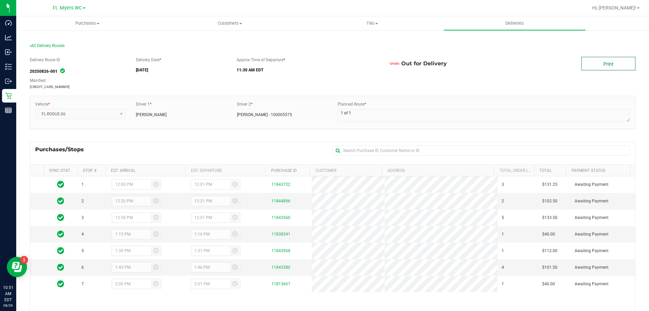
click at [611, 62] on link "Print" at bounding box center [608, 64] width 54 height 14
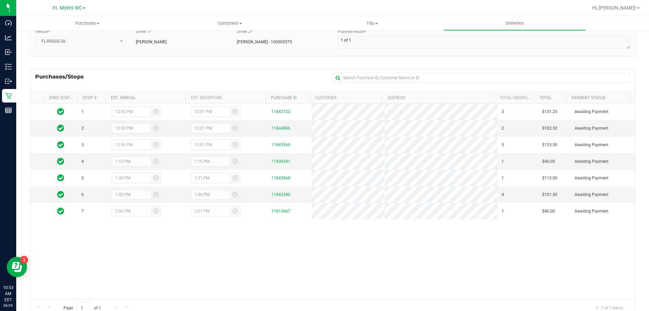
scroll to position [62, 0]
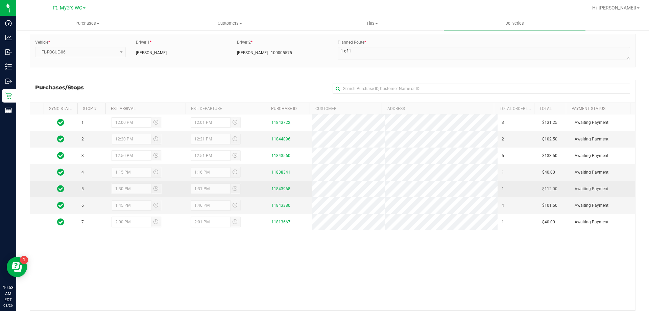
click at [282, 186] on div "11843968" at bounding box center [289, 189] width 36 height 6
click at [281, 186] on link "11843968" at bounding box center [280, 188] width 19 height 5
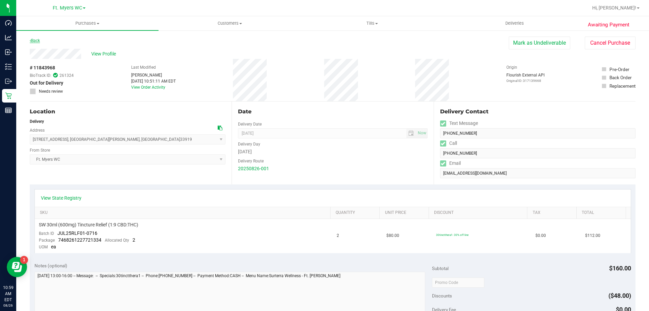
click at [34, 41] on link "Back" at bounding box center [35, 40] width 10 height 5
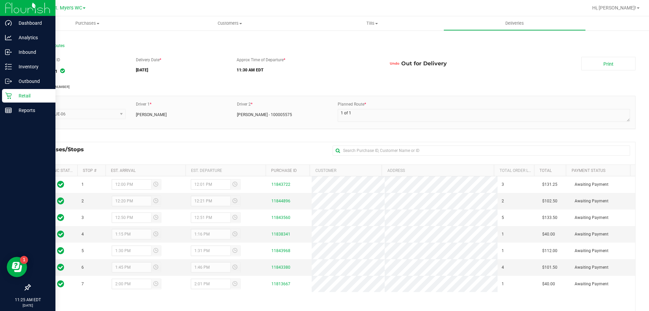
click at [29, 98] on p "Retail" at bounding box center [32, 96] width 41 height 8
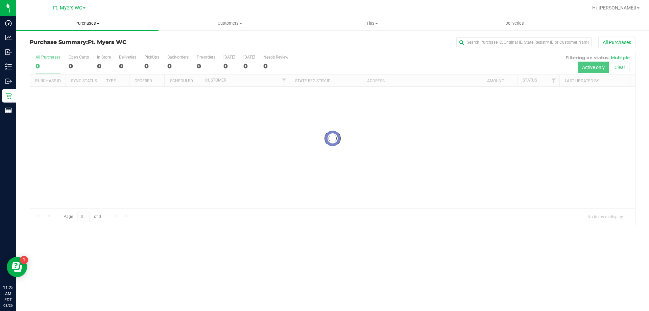
click at [93, 26] on span "Purchases" at bounding box center [87, 23] width 142 height 6
click at [84, 49] on li "Fulfillment" at bounding box center [87, 49] width 142 height 8
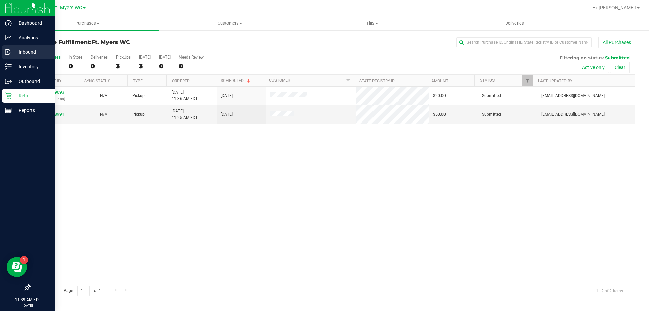
click at [15, 56] on p "Inbound" at bounding box center [32, 52] width 41 height 8
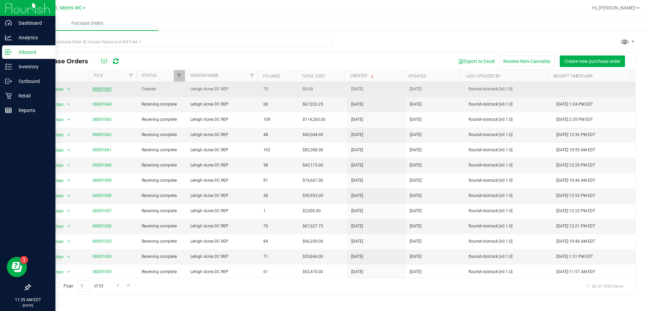
click at [100, 87] on link "00001065" at bounding box center [102, 89] width 19 height 5
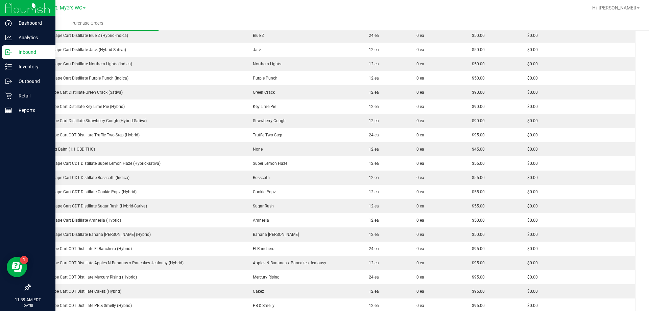
scroll to position [585, 0]
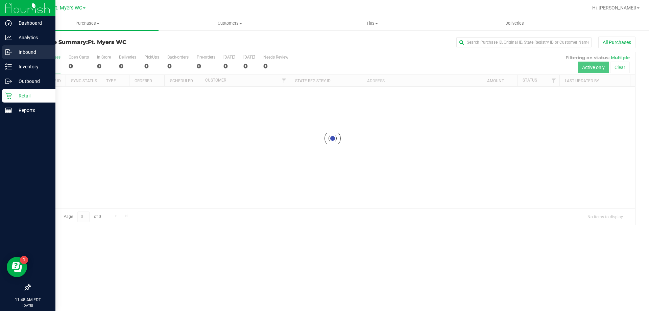
click at [14, 53] on p "Inbound" at bounding box center [32, 52] width 41 height 8
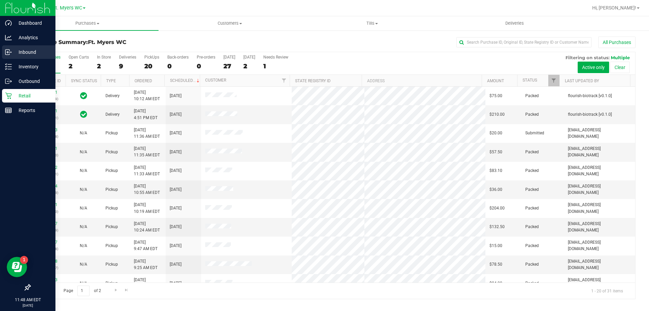
click at [10, 50] on icon at bounding box center [8, 52] width 7 height 7
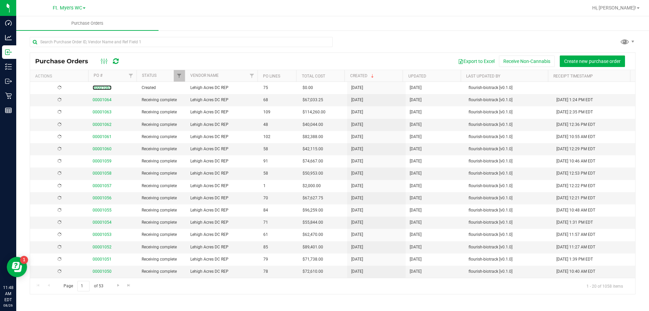
click at [106, 87] on link "00001065" at bounding box center [102, 87] width 19 height 5
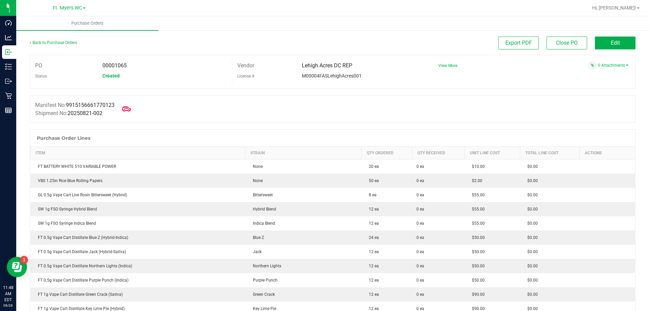
click at [131, 111] on icon at bounding box center [126, 108] width 9 height 9
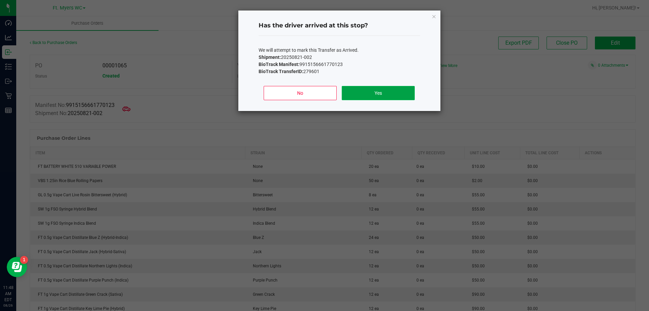
click at [376, 92] on button "Yes" at bounding box center [378, 93] width 73 height 14
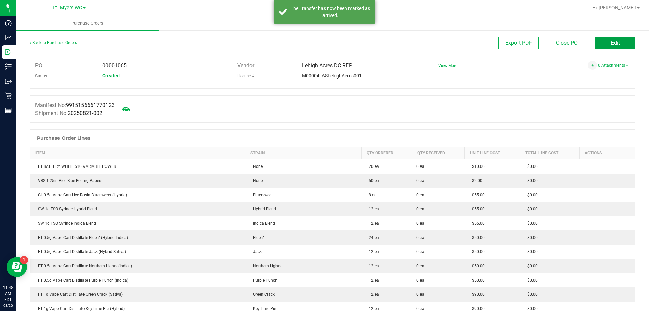
click at [610, 48] on button "Edit" at bounding box center [615, 42] width 41 height 13
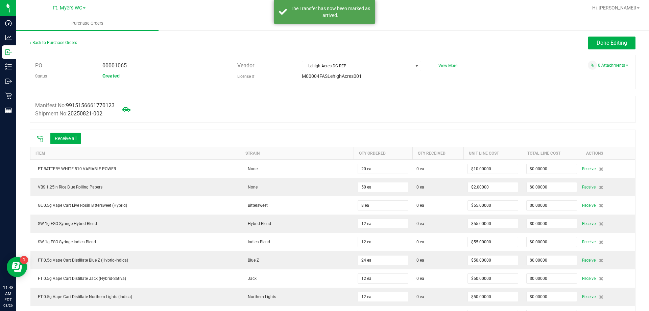
click at [38, 140] on icon at bounding box center [40, 139] width 7 height 7
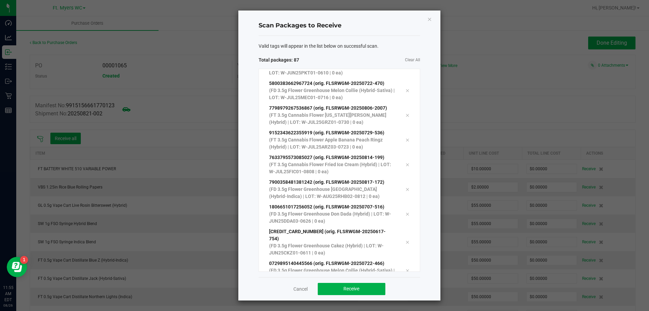
scroll to position [1968, 0]
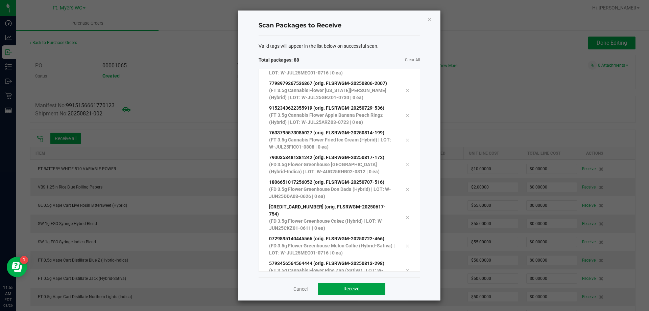
click at [357, 286] on span "Receive" at bounding box center [351, 288] width 16 height 5
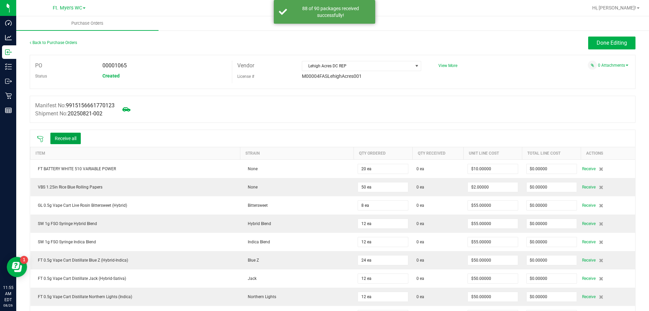
click at [70, 138] on button "Receive all" at bounding box center [65, 137] width 30 height 11
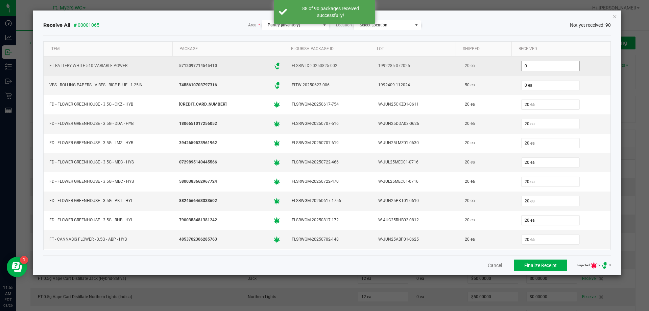
click at [541, 62] on input "0" at bounding box center [550, 65] width 58 height 9
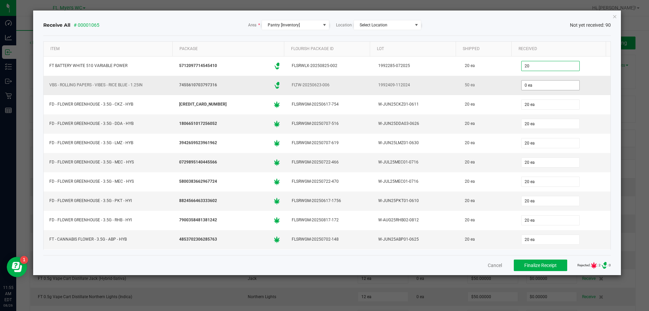
type input "20 ea"
click at [537, 80] on input "0" at bounding box center [550, 84] width 58 height 9
type input "50 ea"
click at [582, 34] on div "Receive All # 00001065 Area * Pantry [Inventory] Location Select Location Not y…" at bounding box center [327, 25] width 568 height 21
click at [540, 263] on span "Finalize Receipt" at bounding box center [540, 264] width 32 height 5
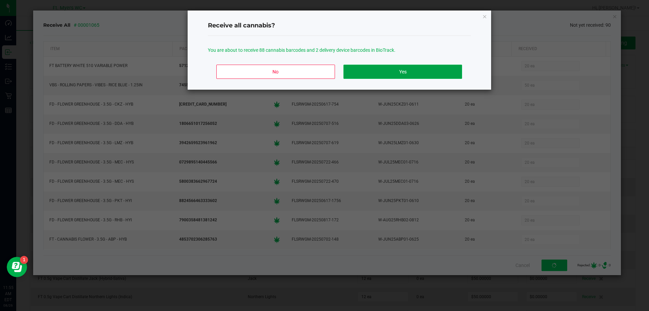
click at [419, 70] on button "Yes" at bounding box center [402, 72] width 118 height 14
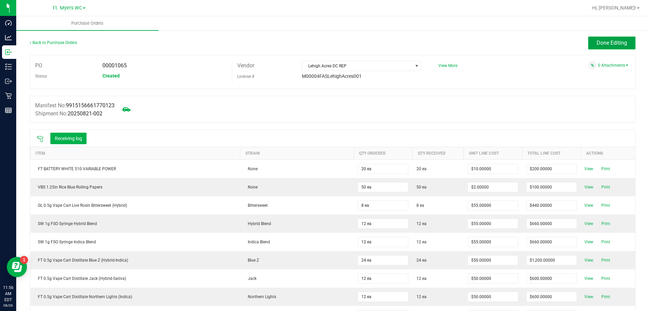
click at [596, 42] on span "Done Editing" at bounding box center [611, 43] width 30 height 6
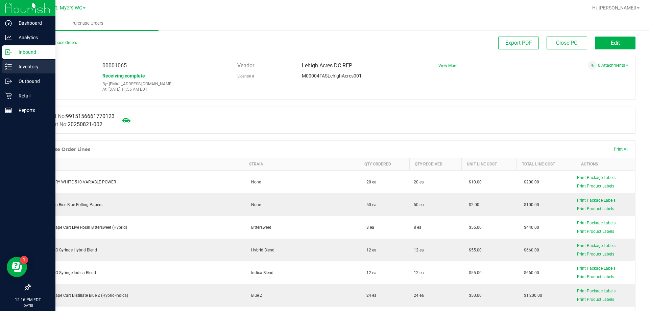
click at [6, 63] on div "Inventory" at bounding box center [28, 67] width 53 height 14
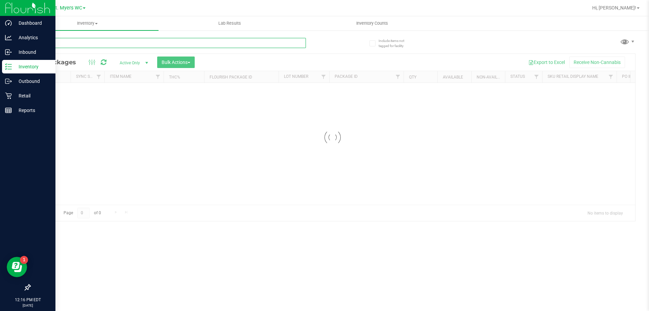
click at [132, 45] on input "text" at bounding box center [168, 43] width 276 height 10
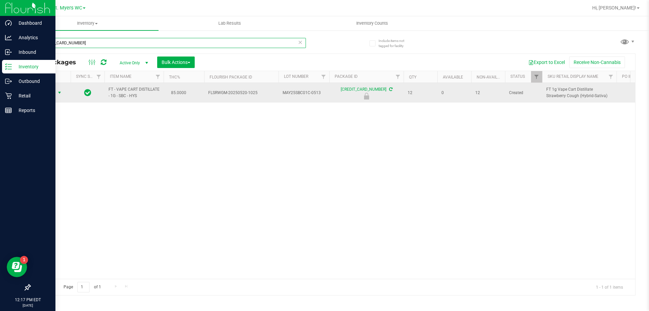
type input "5732591858966320"
click at [57, 95] on span "select" at bounding box center [59, 92] width 5 height 5
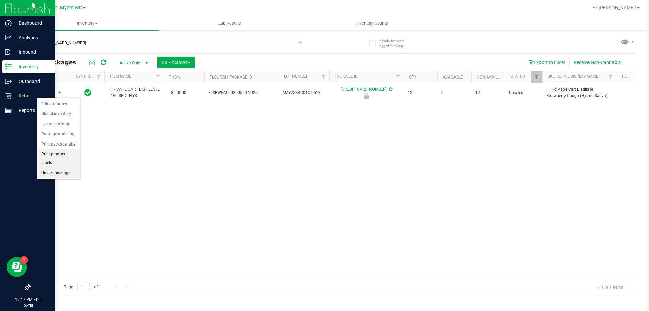
click at [56, 168] on li "Unlock package" at bounding box center [58, 173] width 43 height 10
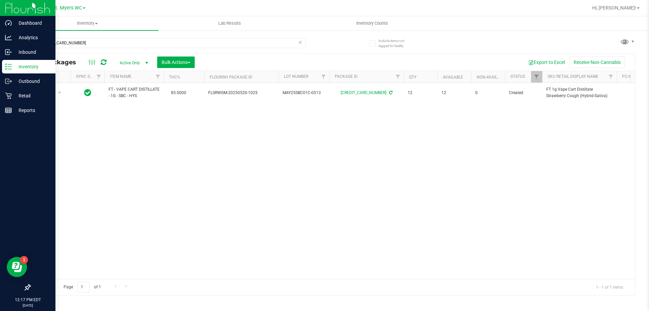
click at [307, 185] on div "Action Action Adjust qty Create package Edit attributes Global inventory Locate…" at bounding box center [332, 181] width 605 height 196
click at [171, 42] on input "5732591858966320" at bounding box center [168, 43] width 276 height 10
type input "5"
type input "5244663441809196"
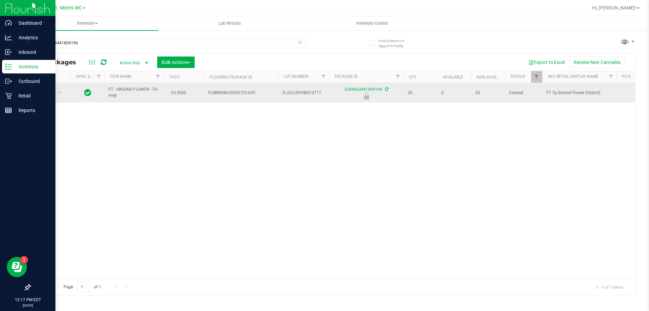
drag, startPoint x: 65, startPoint y: 81, endPoint x: 59, endPoint y: 89, distance: 9.9
click at [60, 86] on td "Action Action Edit attributes Global inventory Locate package Package audit log…" at bounding box center [50, 93] width 41 height 20
click at [59, 89] on span "select" at bounding box center [59, 92] width 8 height 9
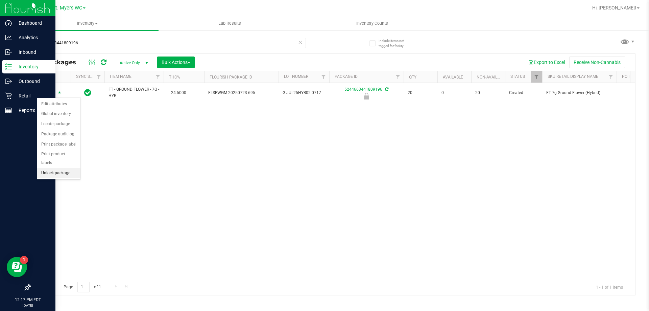
click at [54, 168] on li "Unlock package" at bounding box center [58, 173] width 43 height 10
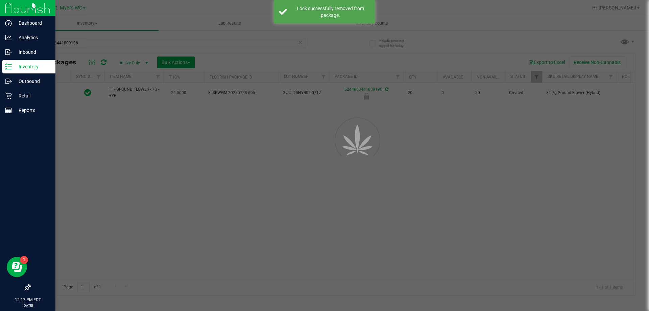
click at [105, 132] on div "Inventory All packages All inventory Waste log Create inventory Lab Results Inv…" at bounding box center [332, 163] width 633 height 294
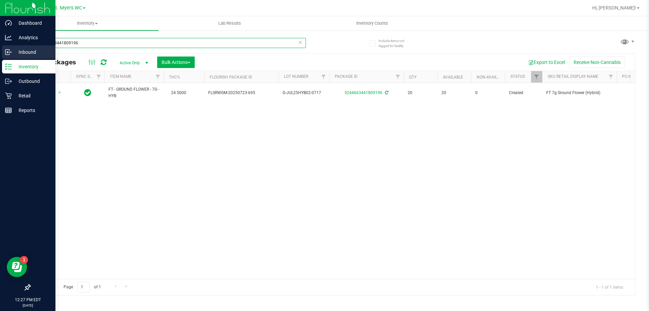
drag, startPoint x: 96, startPoint y: 44, endPoint x: 0, endPoint y: 48, distance: 95.7
click at [0, 48] on div "Dashboard Analytics Inbound Inventory Outbound Retail Reports 12:27 PM EDT 08/2…" at bounding box center [324, 155] width 649 height 311
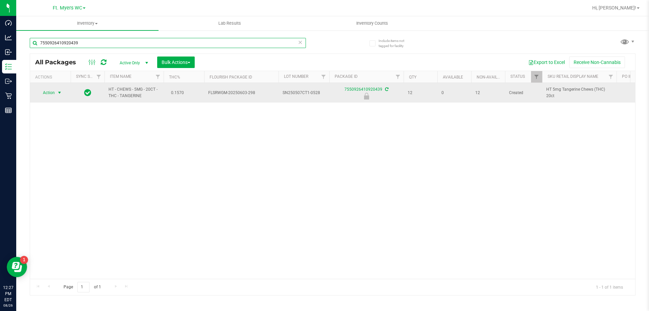
type input "7550926410920439"
click at [58, 93] on span "select" at bounding box center [59, 92] width 5 height 5
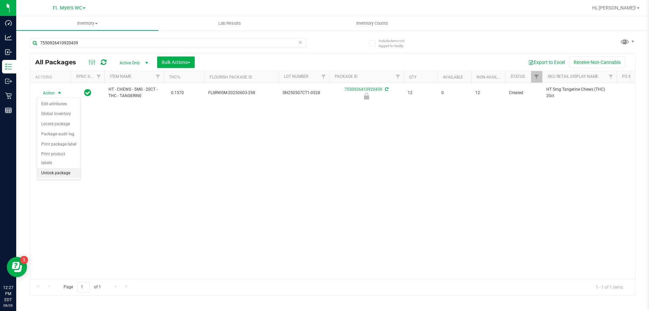
click at [62, 168] on li "Unlock package" at bounding box center [58, 173] width 43 height 10
drag, startPoint x: 171, startPoint y: 52, endPoint x: 178, endPoint y: 46, distance: 9.1
click at [171, 51] on div "7550926410920439" at bounding box center [168, 46] width 276 height 16
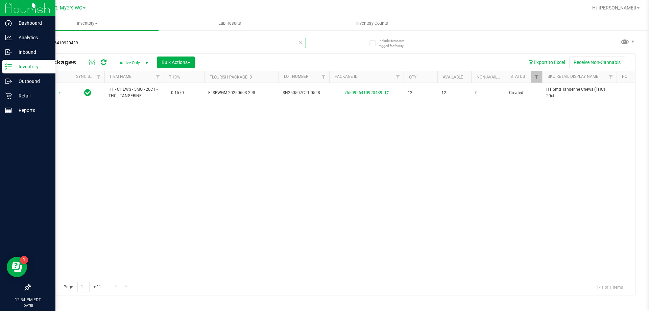
drag, startPoint x: 186, startPoint y: 42, endPoint x: 3, endPoint y: 7, distance: 186.4
click at [0, 15] on div "Dashboard Analytics Inbound Inventory Outbound Retail Reports 12:34 PM EDT 08/2…" at bounding box center [324, 155] width 649 height 311
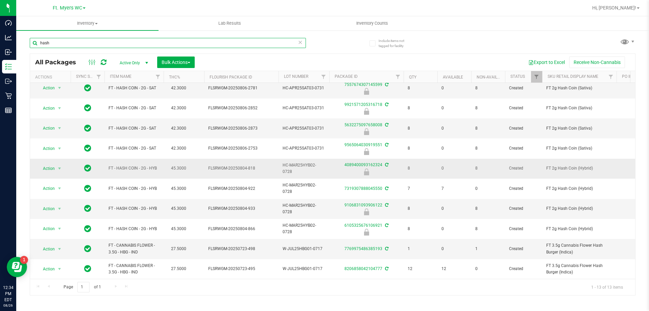
scroll to position [70, 0]
type input "hash"
click at [370, 61] on div "Export to Excel Receive Non-Cannabis" at bounding box center [415, 61] width 430 height 11
click at [302, 44] on icon at bounding box center [300, 42] width 5 height 8
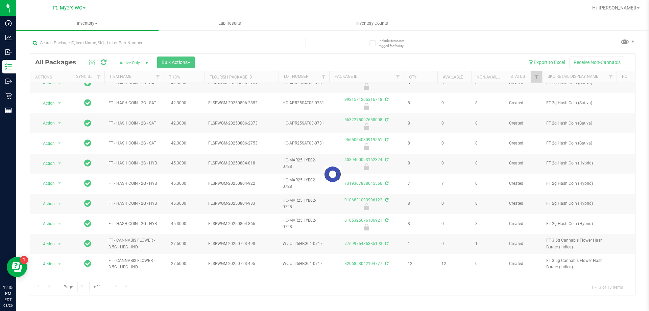
click at [315, 41] on div at bounding box center [181, 43] width 303 height 22
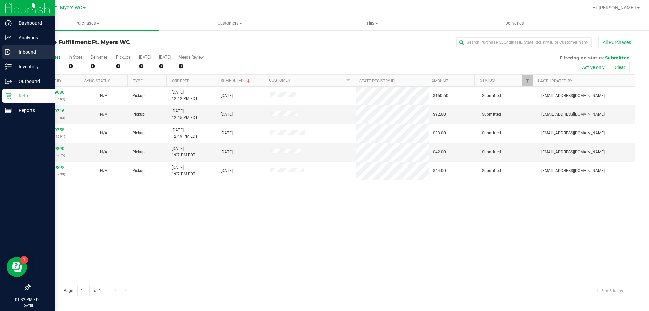
click at [9, 59] on link "Inbound" at bounding box center [27, 52] width 55 height 15
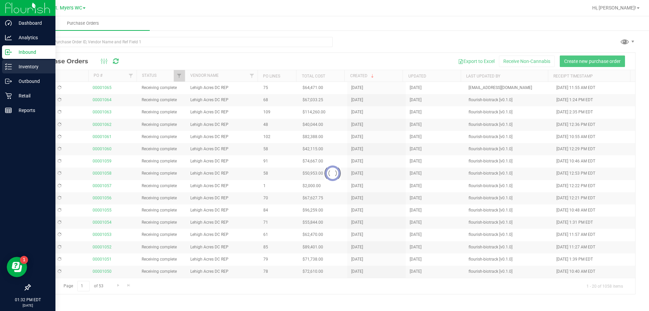
click at [10, 63] on div "Inventory" at bounding box center [28, 67] width 53 height 14
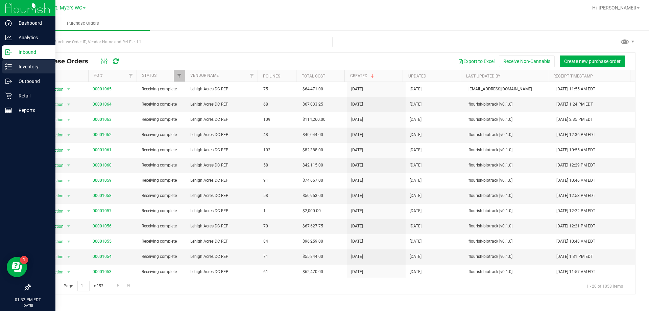
click at [34, 64] on p "Inventory" at bounding box center [32, 67] width 41 height 8
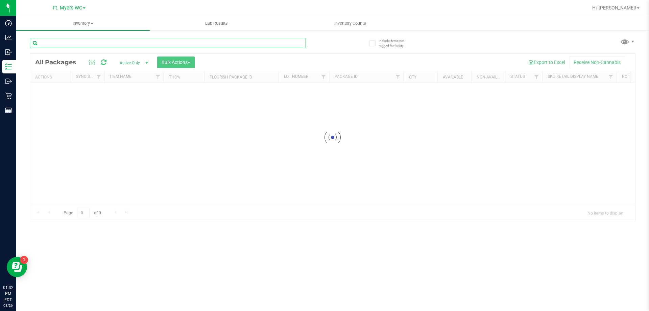
click at [94, 43] on input "text" at bounding box center [168, 43] width 276 height 10
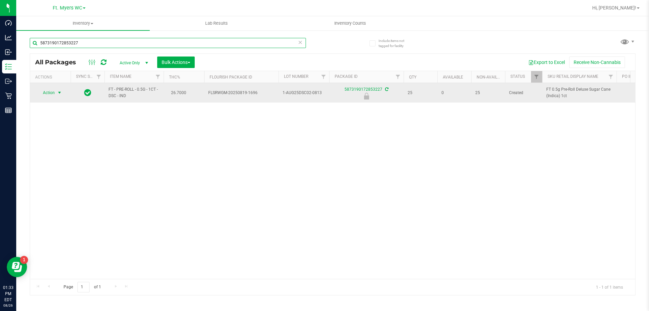
type input "5873190172853227"
click at [60, 92] on span "select" at bounding box center [59, 92] width 5 height 5
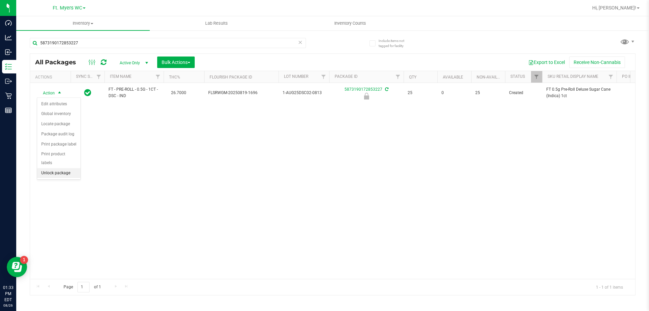
click at [71, 168] on li "Unlock package" at bounding box center [58, 173] width 43 height 10
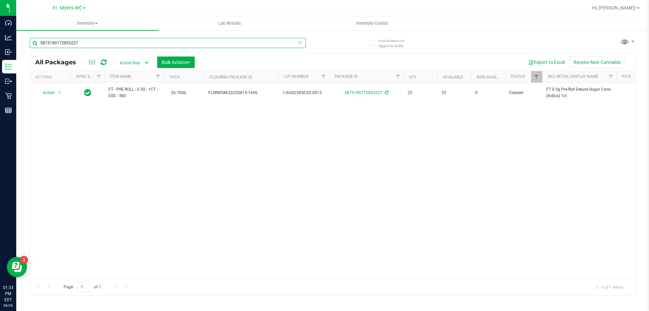
drag, startPoint x: 111, startPoint y: 44, endPoint x: 0, endPoint y: -38, distance: 137.7
click at [0, 0] on html "Dashboard Analytics Inbound Inventory Outbound Retail Reports 01:33 PM EDT [DAT…" at bounding box center [324, 155] width 649 height 311
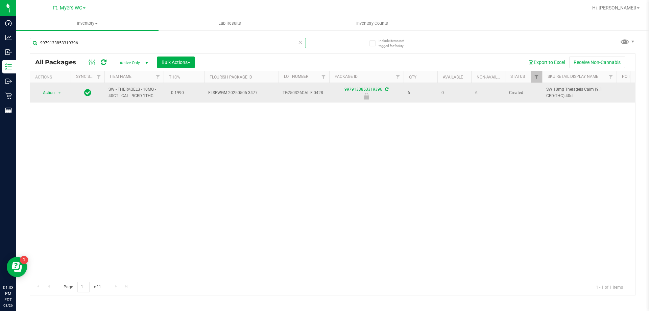
type input "9979133853319396"
drag, startPoint x: 49, startPoint y: 88, endPoint x: 48, endPoint y: 93, distance: 5.1
click at [49, 89] on span "Action" at bounding box center [46, 92] width 18 height 9
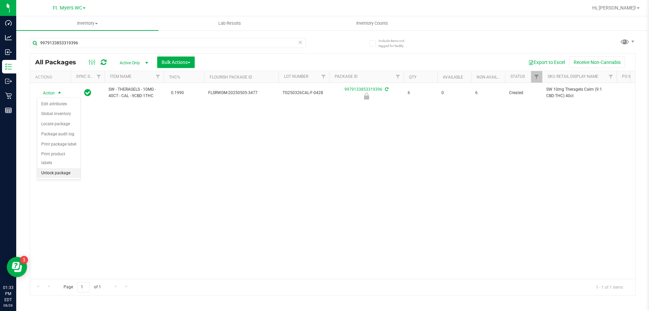
click at [55, 168] on li "Unlock package" at bounding box center [58, 173] width 43 height 10
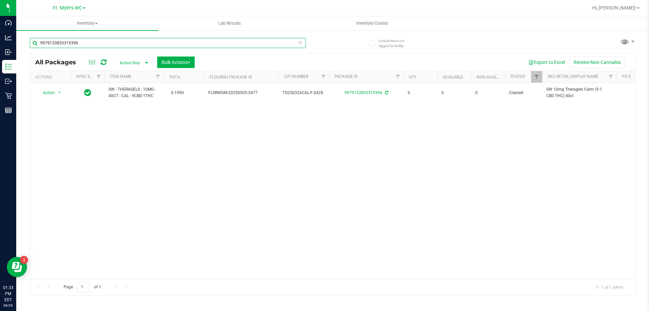
drag, startPoint x: 91, startPoint y: 47, endPoint x: 0, endPoint y: -13, distance: 109.3
click at [0, 0] on html "Dashboard Analytics Inbound Inventory Outbound Retail Reports 01:33 PM EDT [DAT…" at bounding box center [324, 155] width 649 height 311
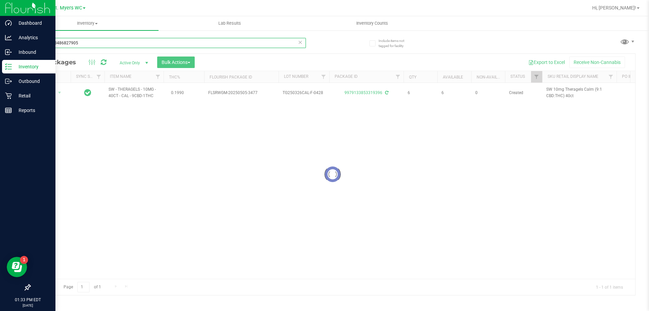
type input "0696228486827905"
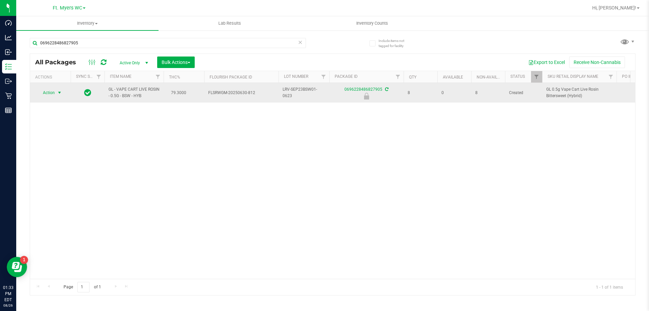
click at [54, 93] on span "Action" at bounding box center [46, 92] width 18 height 9
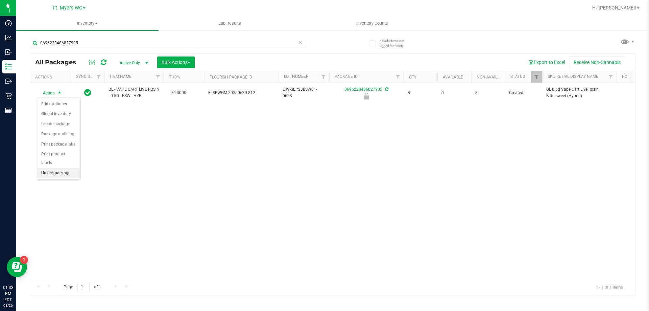
click at [60, 168] on li "Unlock package" at bounding box center [58, 173] width 43 height 10
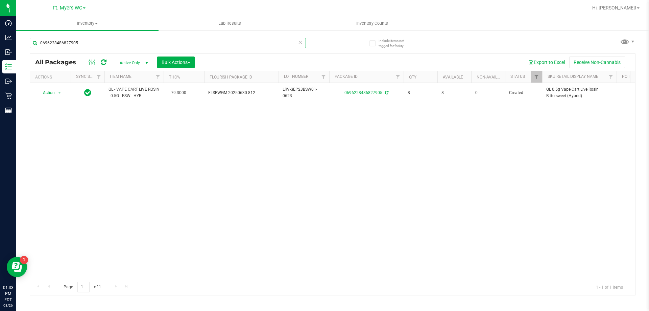
click at [79, 42] on input "0696228486827905" at bounding box center [168, 43] width 276 height 10
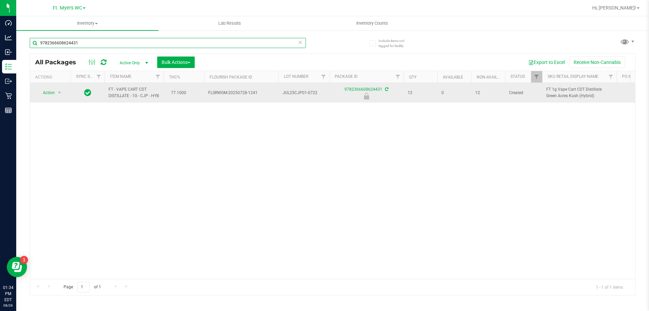
type input "9782366608624431"
click at [49, 92] on span "Action" at bounding box center [46, 92] width 18 height 9
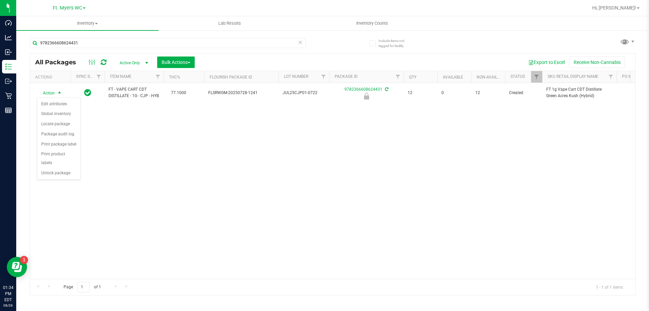
click at [36, 163] on div "Action Action Edit attributes Global inventory Locate package Package audit log…" at bounding box center [332, 181] width 605 height 196
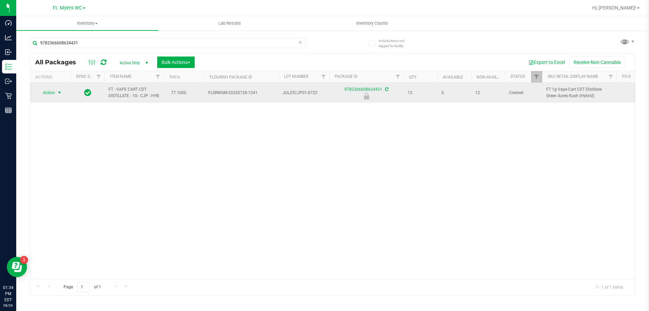
click at [59, 94] on span "select" at bounding box center [59, 92] width 5 height 5
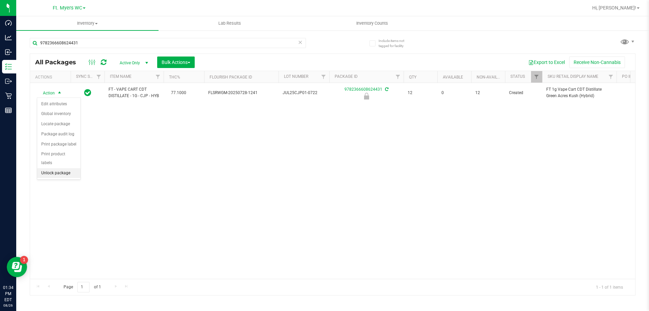
click at [51, 168] on li "Unlock package" at bounding box center [58, 173] width 43 height 10
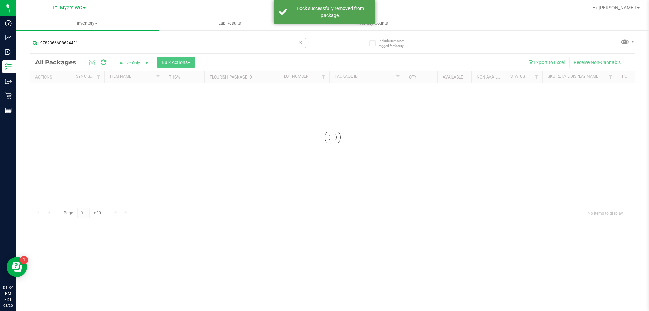
click at [101, 41] on input "9782366608624431" at bounding box center [168, 43] width 276 height 10
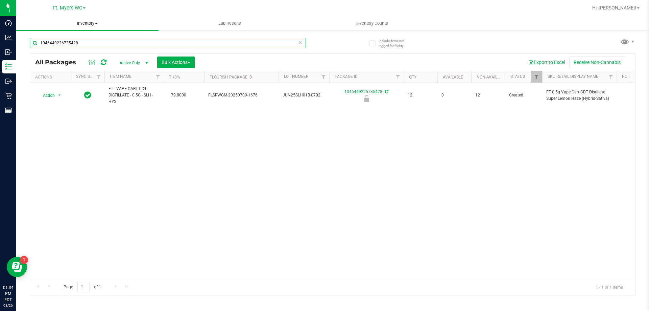
type input "1046449226735428"
drag, startPoint x: 108, startPoint y: 30, endPoint x: 50, endPoint y: 109, distance: 98.9
click at [49, 110] on div "Action Action Edit attributes Global inventory Locate package Package audit log…" at bounding box center [332, 181] width 605 height 196
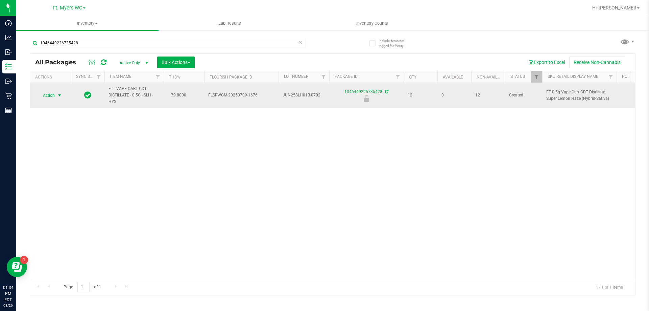
click at [55, 97] on span "Action" at bounding box center [46, 95] width 18 height 9
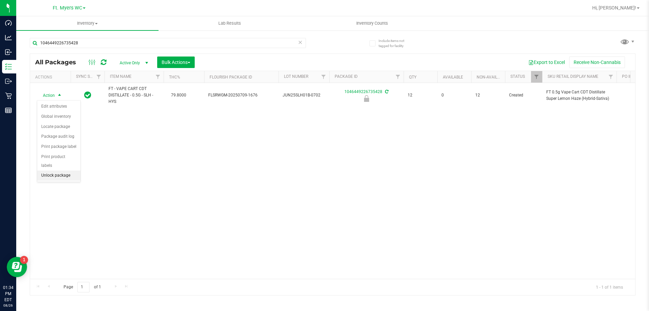
click at [73, 170] on li "Unlock package" at bounding box center [58, 175] width 43 height 10
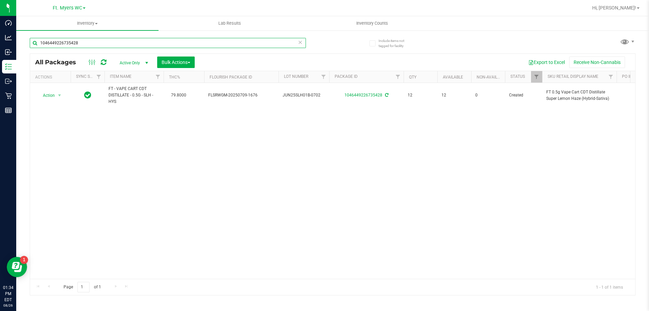
click at [94, 44] on input "1046449226735428" at bounding box center [168, 43] width 276 height 10
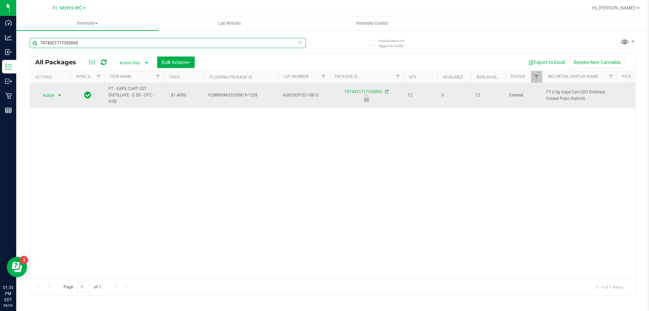
type input "7974321717353065"
click at [56, 97] on span "select" at bounding box center [59, 95] width 8 height 9
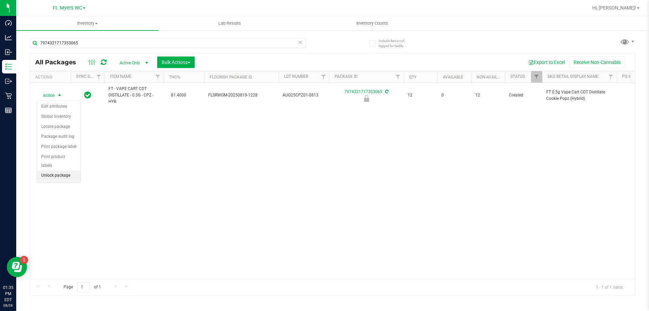
click at [67, 170] on li "Unlock package" at bounding box center [58, 175] width 43 height 10
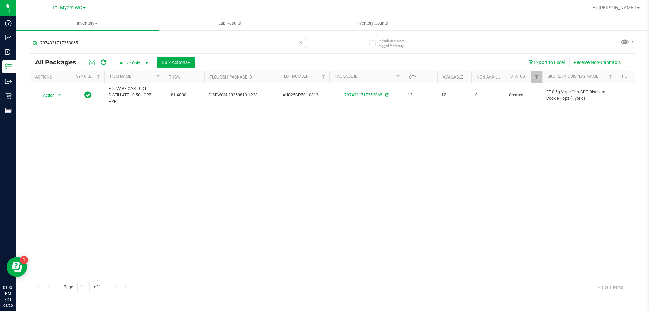
click at [111, 40] on input "7974321717353065" at bounding box center [168, 43] width 276 height 10
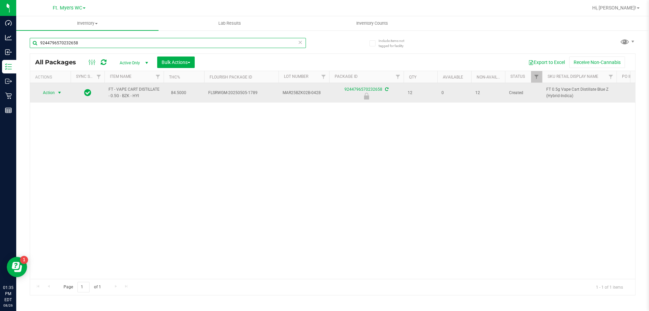
type input "9244796570232658"
click at [50, 89] on span "Action" at bounding box center [46, 92] width 18 height 9
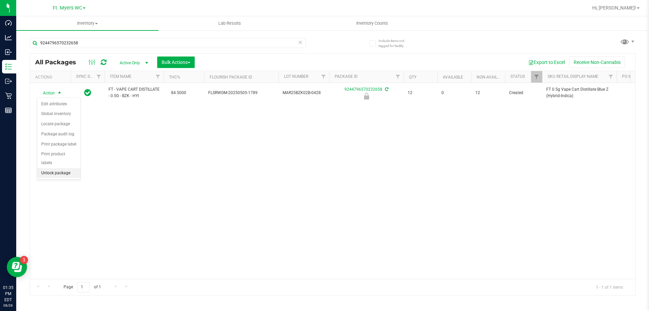
click at [53, 168] on li "Unlock package" at bounding box center [58, 173] width 43 height 10
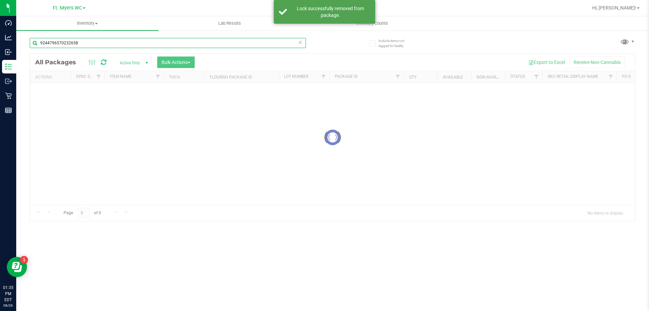
click at [111, 41] on input "9244796570232658" at bounding box center [168, 43] width 276 height 10
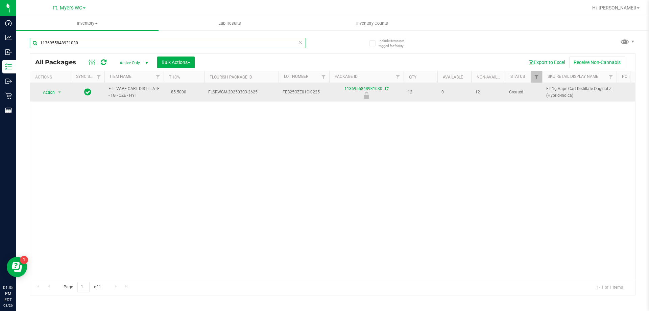
type input "1136955848931030"
click at [55, 90] on span "select" at bounding box center [59, 92] width 8 height 9
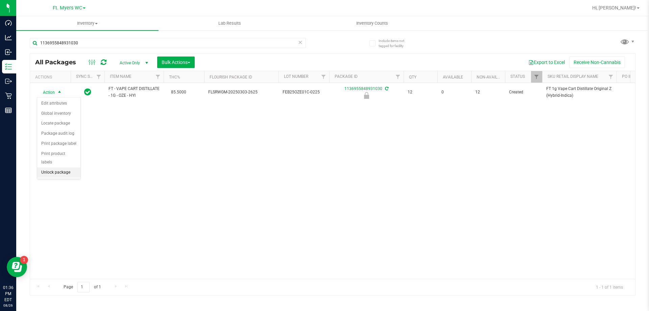
click at [67, 167] on li "Unlock package" at bounding box center [58, 172] width 43 height 10
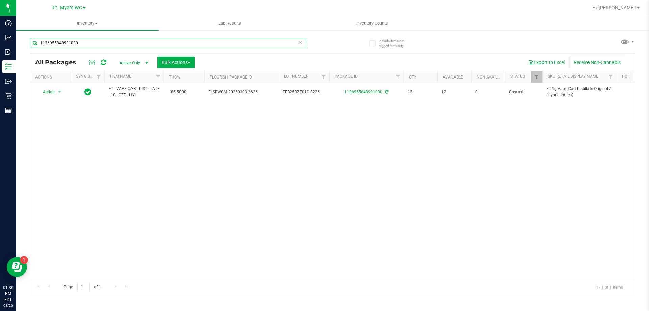
click at [103, 41] on input "1136955848931030" at bounding box center [168, 43] width 276 height 10
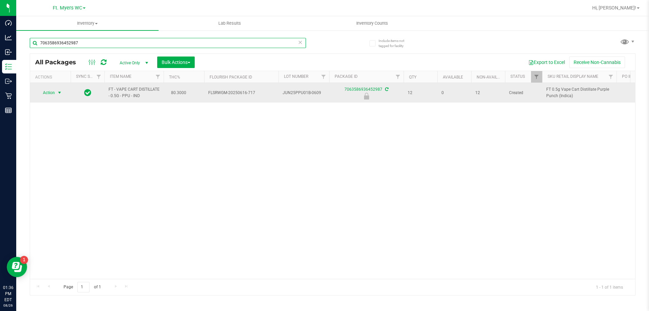
type input "7063586936452987"
click at [52, 97] on span "Action" at bounding box center [46, 92] width 18 height 9
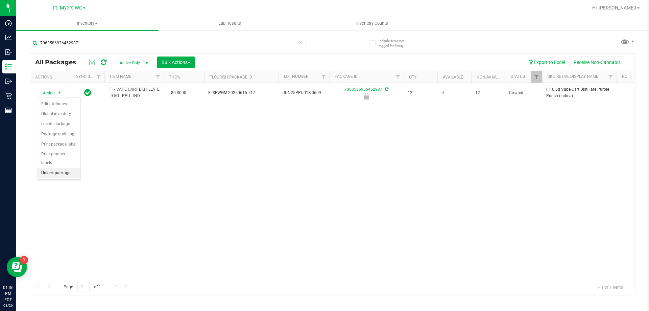
click at [71, 168] on li "Unlock package" at bounding box center [58, 173] width 43 height 10
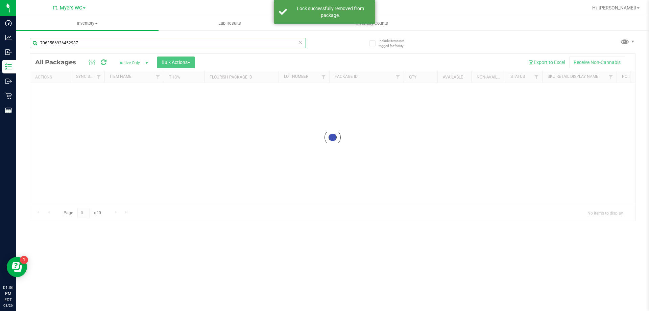
click at [98, 40] on input "7063586936452987" at bounding box center [168, 43] width 276 height 10
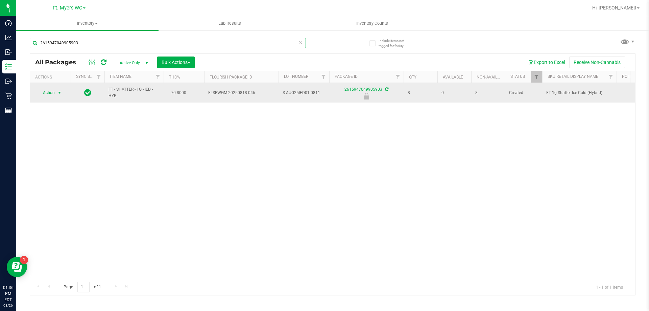
type input "2615947049905903"
click at [60, 92] on span "select" at bounding box center [59, 92] width 5 height 5
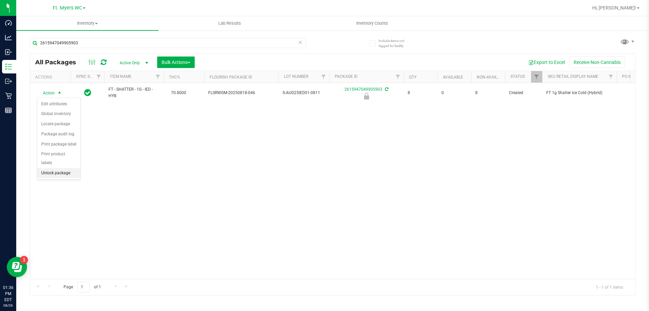
click at [66, 168] on li "Unlock package" at bounding box center [58, 173] width 43 height 10
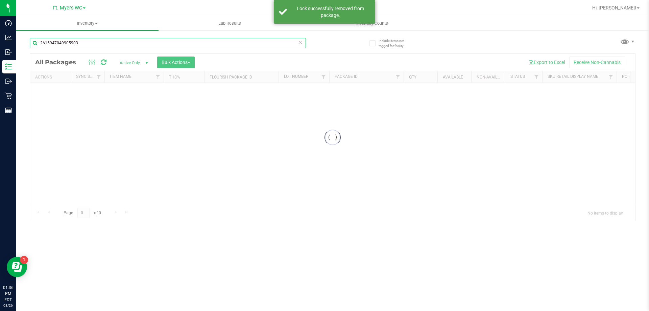
click at [109, 45] on input "2615947049905903" at bounding box center [168, 43] width 276 height 10
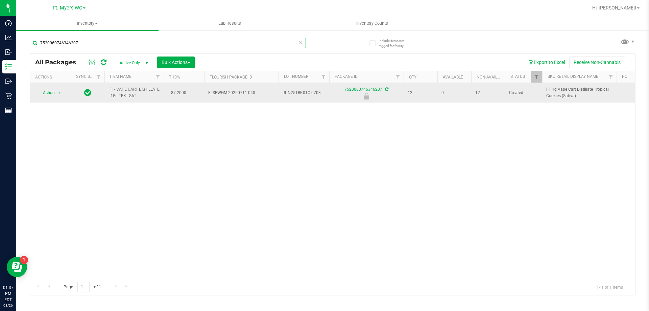
type input "7520060746346207"
click at [49, 94] on span "Action" at bounding box center [46, 92] width 18 height 9
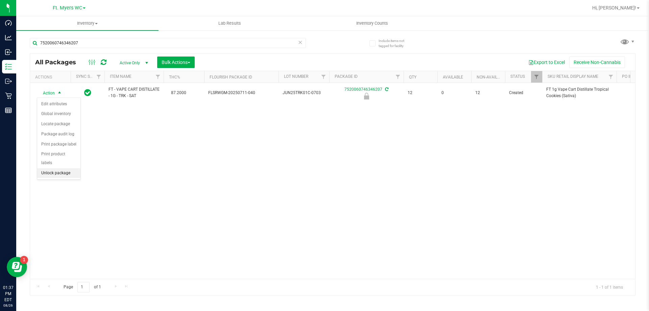
click at [59, 168] on li "Unlock package" at bounding box center [58, 173] width 43 height 10
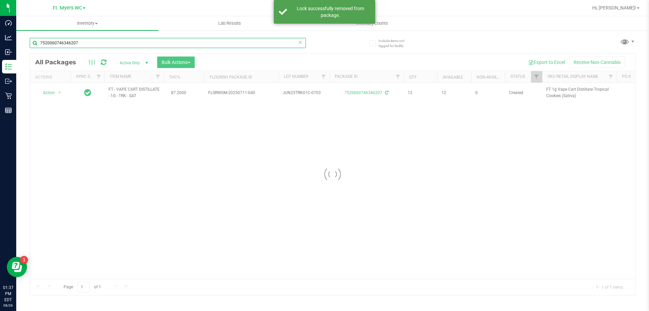
click at [72, 47] on input "7520060746346207" at bounding box center [168, 43] width 276 height 10
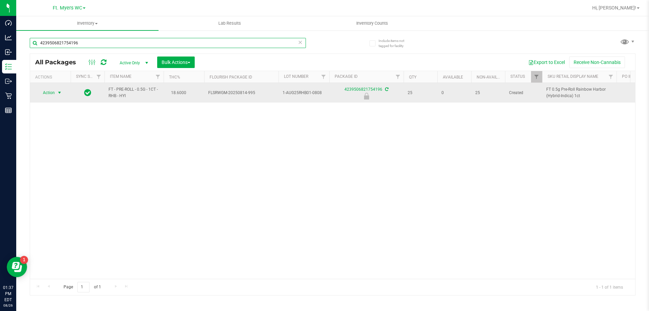
type input "4239506821754196"
click at [48, 93] on span "Action" at bounding box center [46, 92] width 18 height 9
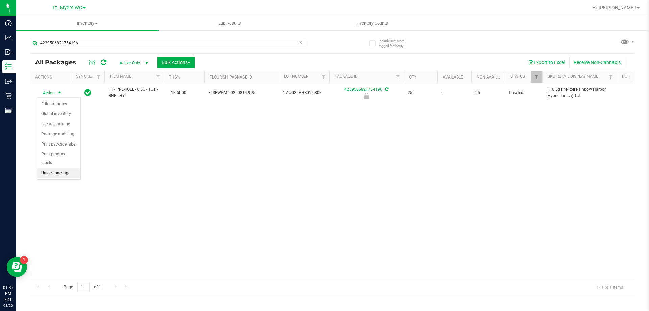
click at [72, 168] on li "Unlock package" at bounding box center [58, 173] width 43 height 10
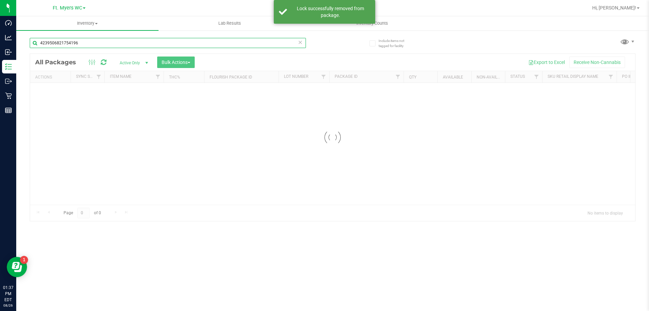
click at [145, 46] on input "4239506821754196" at bounding box center [168, 43] width 276 height 10
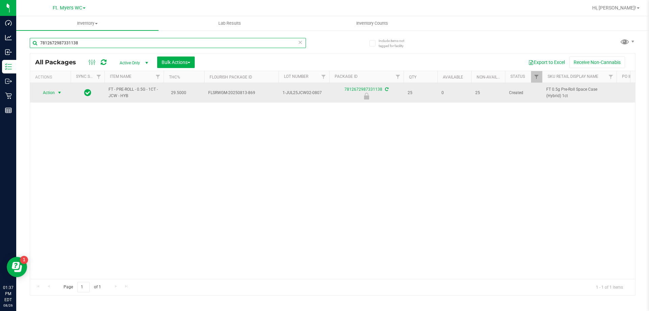
type input "7812672987331138"
click at [46, 94] on span "Action" at bounding box center [46, 92] width 18 height 9
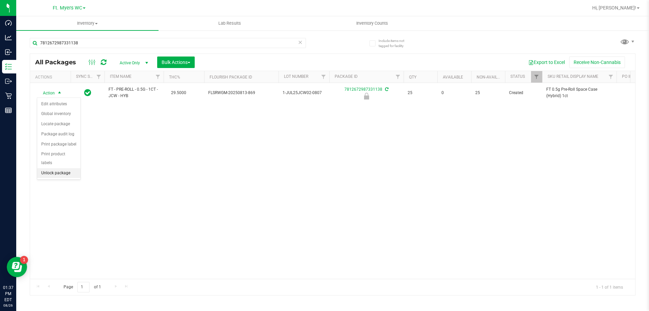
click at [74, 168] on li "Unlock package" at bounding box center [58, 173] width 43 height 10
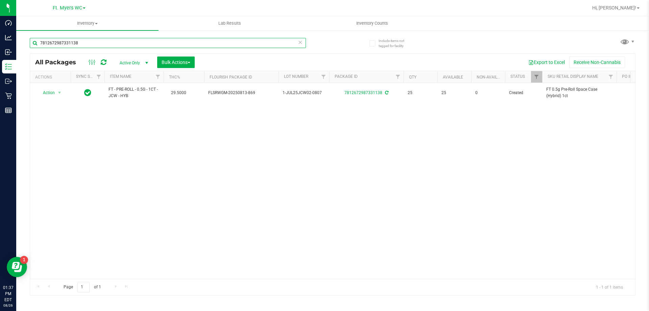
click at [127, 43] on input "7812672987331138" at bounding box center [168, 43] width 276 height 10
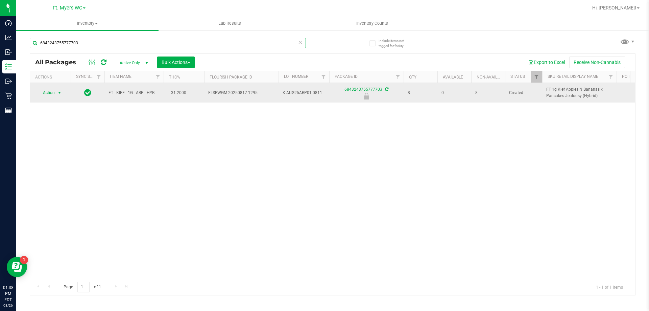
type input "6843243755777703"
click at [49, 92] on span "Action" at bounding box center [46, 92] width 18 height 9
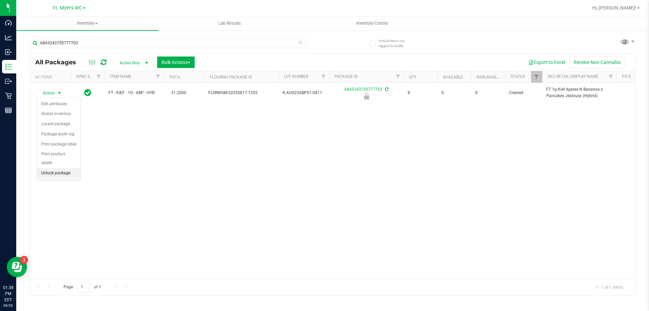
click at [69, 168] on li "Unlock package" at bounding box center [58, 173] width 43 height 10
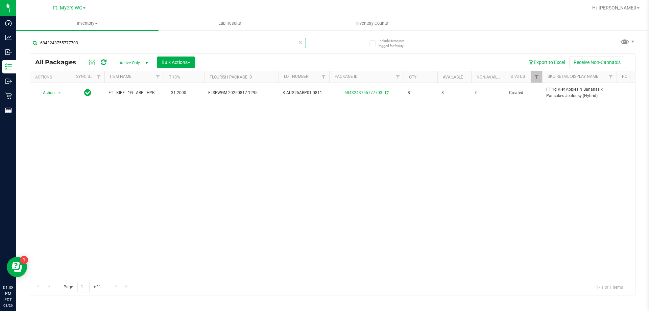
click at [96, 45] on input "6843243755777703" at bounding box center [168, 43] width 276 height 10
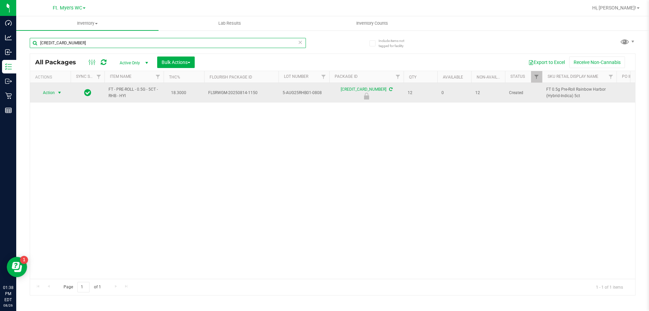
type input "[CREDIT_CARD_NUMBER]"
click at [48, 91] on span "Action" at bounding box center [46, 92] width 18 height 9
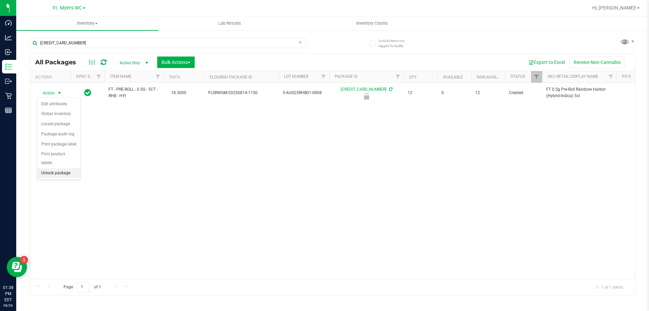
click at [50, 168] on li "Unlock package" at bounding box center [58, 173] width 43 height 10
click at [133, 35] on div "[CREDIT_CARD_NUMBER]" at bounding box center [181, 43] width 303 height 22
click at [130, 36] on div "[CREDIT_CARD_NUMBER]" at bounding box center [181, 43] width 303 height 22
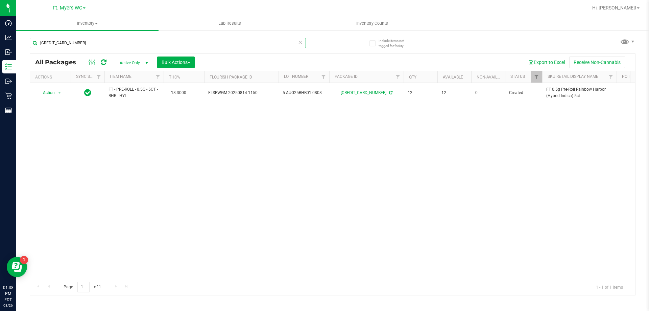
click at [127, 41] on input "[CREDIT_CARD_NUMBER]" at bounding box center [168, 43] width 276 height 10
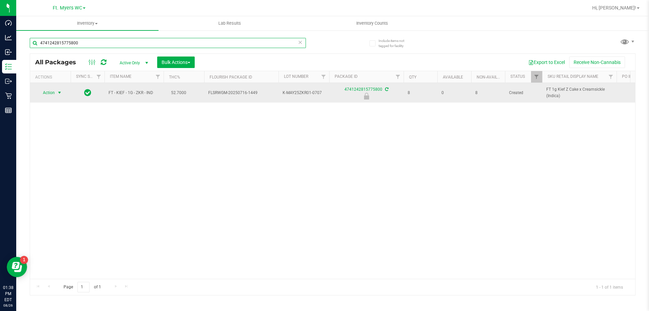
type input "4741242815775800"
click at [55, 93] on span "select" at bounding box center [59, 92] width 8 height 9
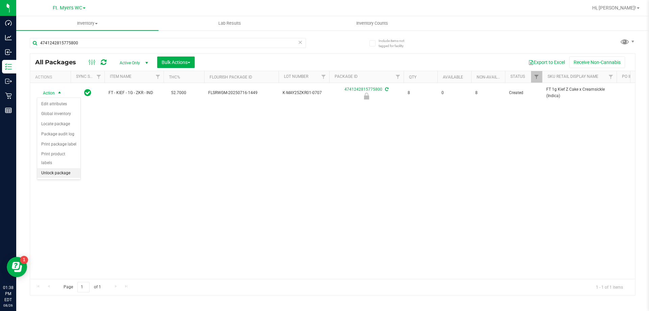
click at [53, 168] on li "Unlock package" at bounding box center [58, 173] width 43 height 10
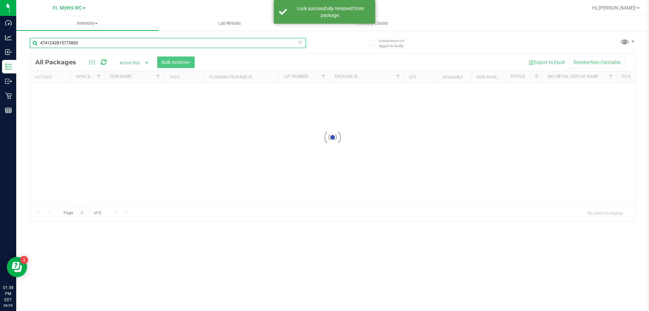
click at [139, 43] on input "4741242815775800" at bounding box center [168, 43] width 276 height 10
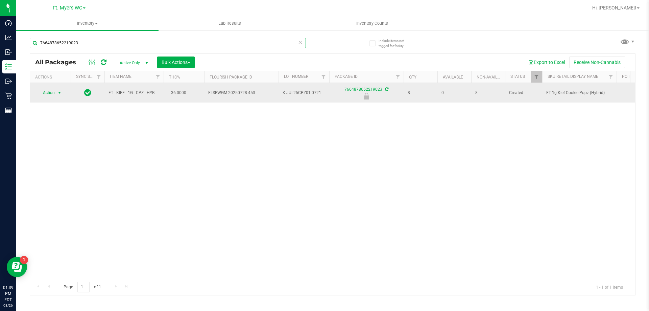
type input "7664878652219023"
click at [64, 90] on div "Action Action Edit attributes Global inventory Locate package Package audit log…" at bounding box center [50, 92] width 32 height 9
click at [54, 95] on span "Action" at bounding box center [46, 92] width 18 height 9
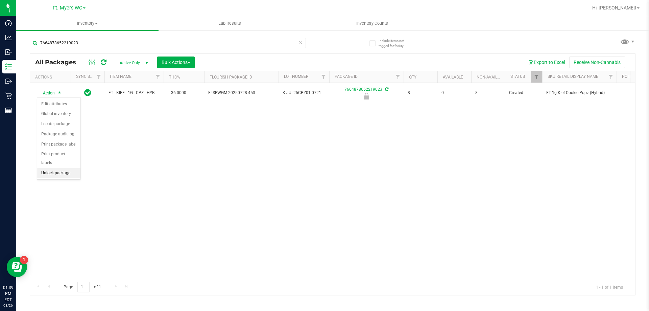
click at [53, 168] on li "Unlock package" at bounding box center [58, 173] width 43 height 10
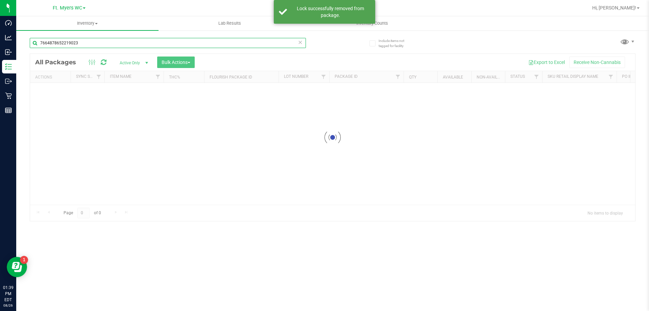
click at [100, 41] on input "7664878652219023" at bounding box center [168, 43] width 276 height 10
click at [100, 41] on div "Inventory All packages All inventory Waste log Create inventory Lab Results Inv…" at bounding box center [332, 163] width 633 height 294
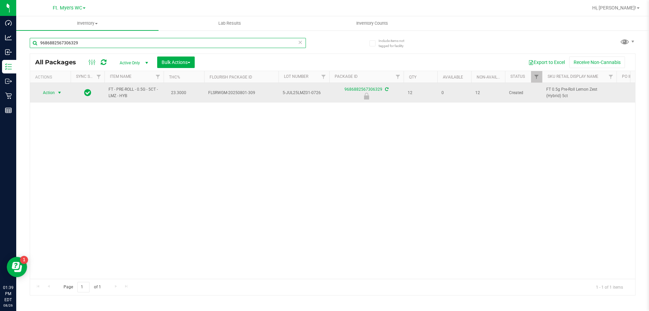
type input "9686882567306329"
click at [62, 92] on span "select" at bounding box center [59, 92] width 5 height 5
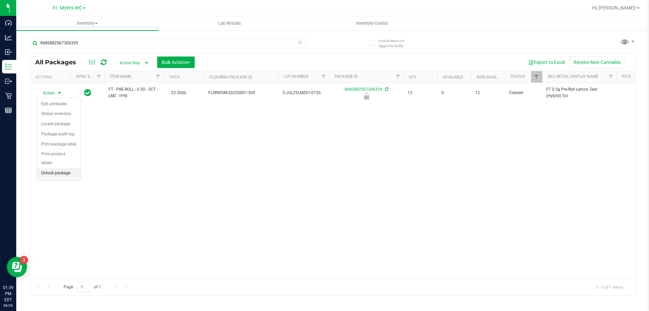
click at [68, 169] on li "Unlock package" at bounding box center [58, 173] width 43 height 10
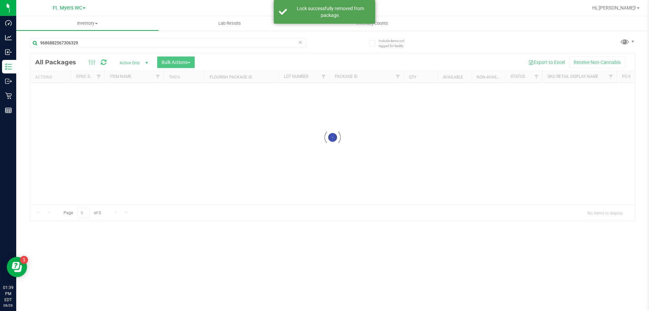
click at [124, 43] on input "9686882567306329" at bounding box center [168, 43] width 276 height 10
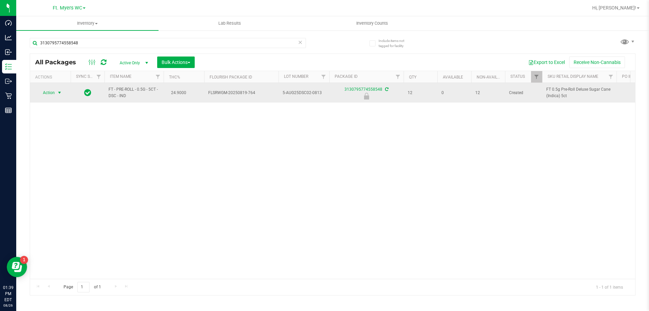
type input "3130795774558548"
click at [50, 96] on span "Action" at bounding box center [46, 92] width 18 height 9
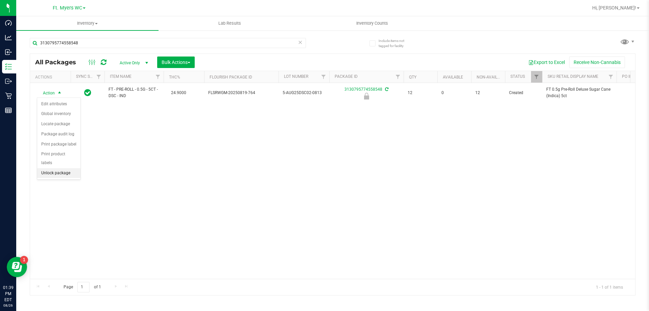
click at [63, 168] on li "Unlock package" at bounding box center [58, 173] width 43 height 10
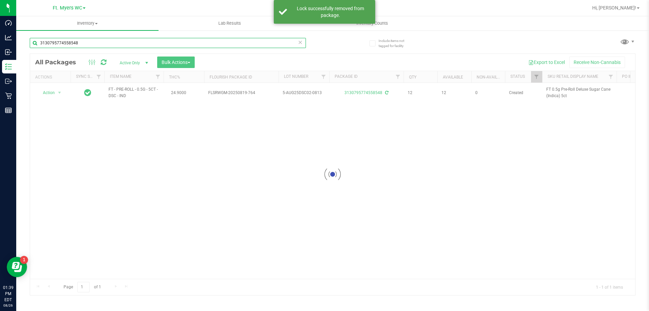
click at [101, 43] on input "3130795774558548" at bounding box center [168, 43] width 276 height 10
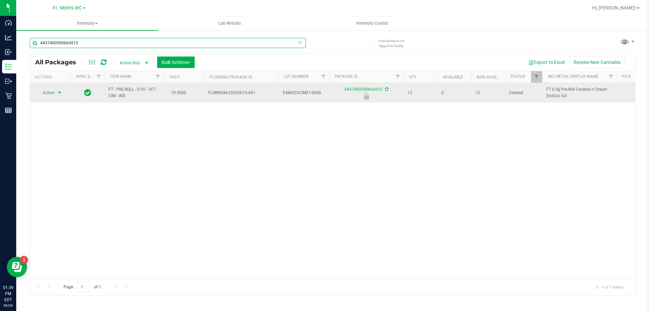
type input "4437400590664515"
click at [50, 89] on span "Action" at bounding box center [46, 92] width 18 height 9
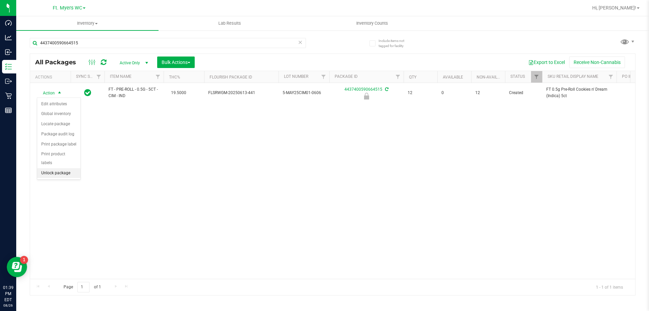
click at [70, 168] on li "Unlock package" at bounding box center [58, 173] width 43 height 10
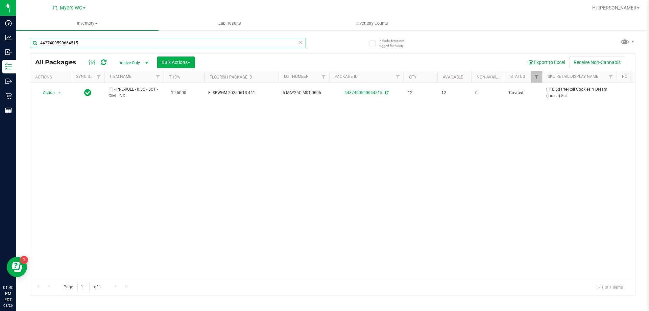
click at [101, 42] on input "4437400590664515" at bounding box center [168, 43] width 276 height 10
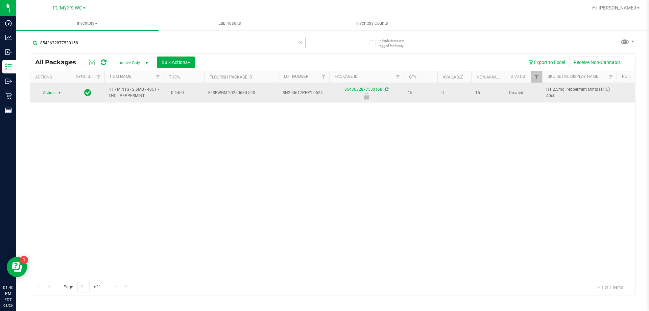
type input "8543632877530158"
click at [52, 91] on span "Action" at bounding box center [46, 92] width 18 height 9
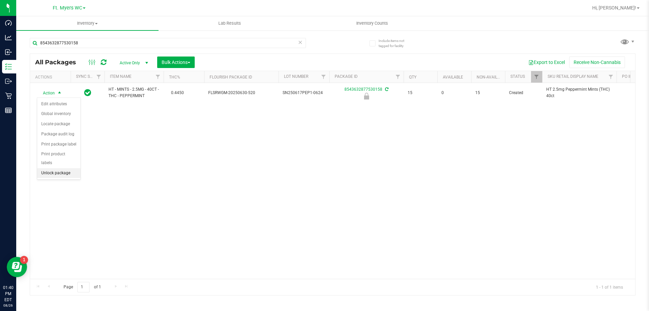
click at [69, 168] on li "Unlock package" at bounding box center [58, 173] width 43 height 10
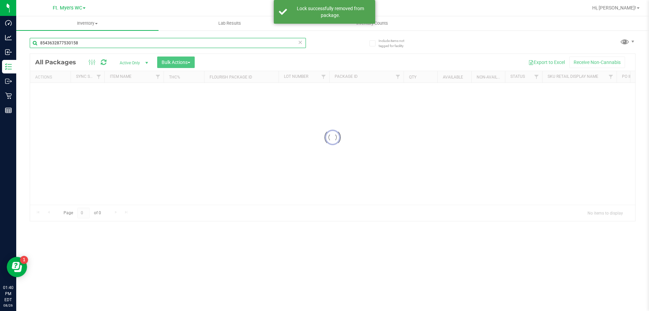
click at [112, 44] on input "8543632877530158" at bounding box center [168, 43] width 276 height 10
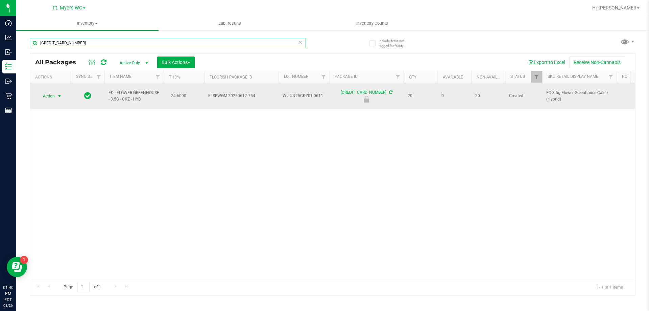
type input "[CREDIT_CARD_NUMBER]"
click at [51, 91] on span "Action" at bounding box center [46, 95] width 18 height 9
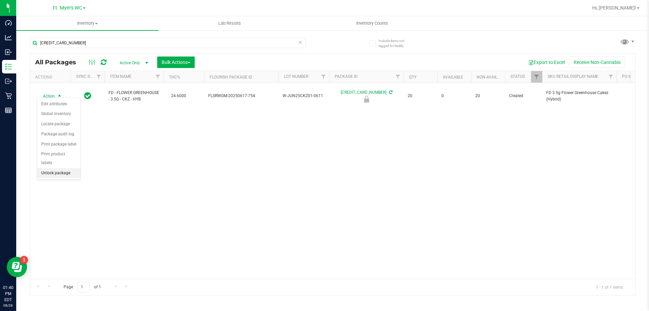
click at [75, 168] on li "Unlock package" at bounding box center [58, 173] width 43 height 10
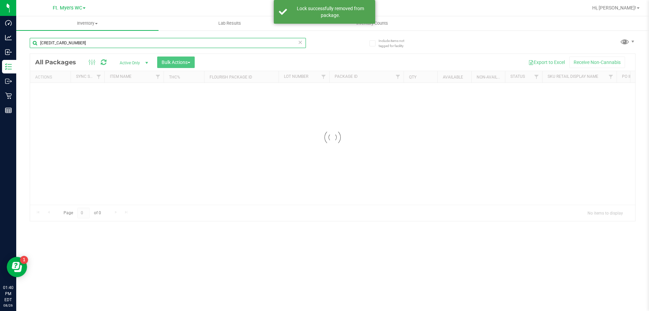
click at [145, 44] on div "Inventory All packages All inventory Waste log Create inventory Lab Results Inv…" at bounding box center [332, 163] width 633 height 294
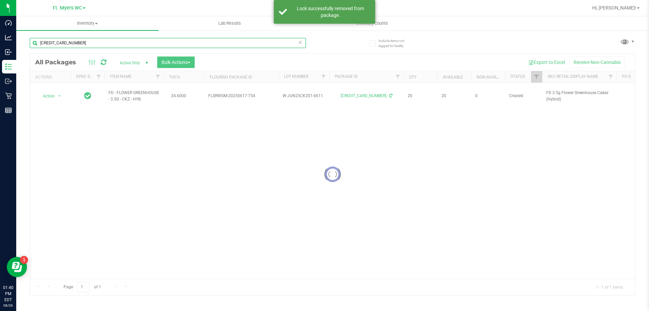
click at [145, 44] on input "[CREDIT_CARD_NUMBER]" at bounding box center [168, 43] width 276 height 10
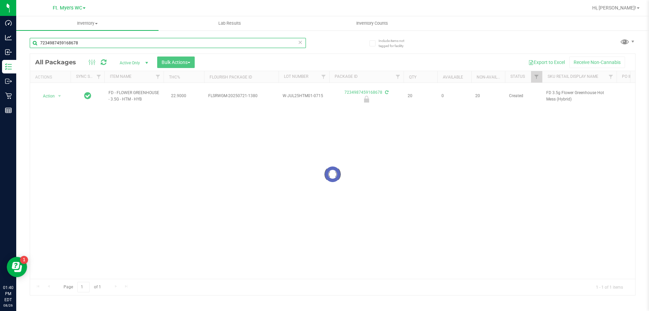
type input "7234987459168678"
click at [53, 92] on div at bounding box center [332, 174] width 605 height 241
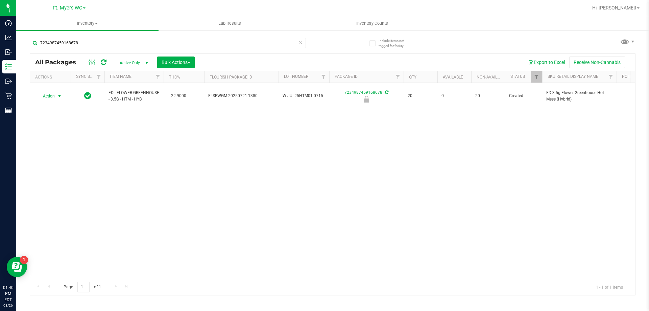
click at [54, 96] on span "Action" at bounding box center [46, 95] width 18 height 9
click at [63, 168] on li "Unlock package" at bounding box center [58, 173] width 43 height 10
click at [113, 34] on div "7234987459168678" at bounding box center [181, 43] width 303 height 22
click at [100, 42] on input "7234987459168678" at bounding box center [168, 43] width 276 height 10
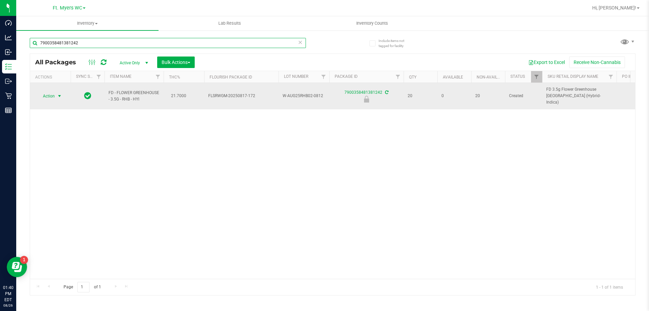
type input "7900358481381242"
click at [56, 96] on span "select" at bounding box center [59, 95] width 8 height 9
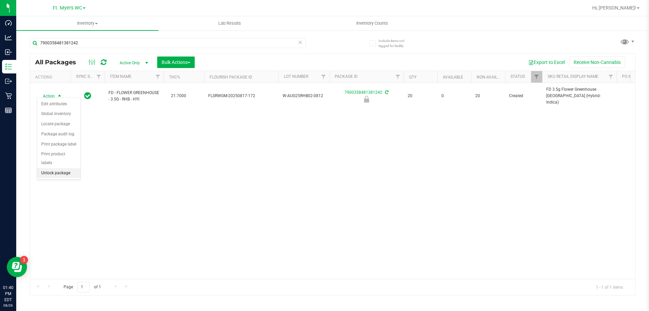
click at [69, 168] on li "Unlock package" at bounding box center [58, 173] width 43 height 10
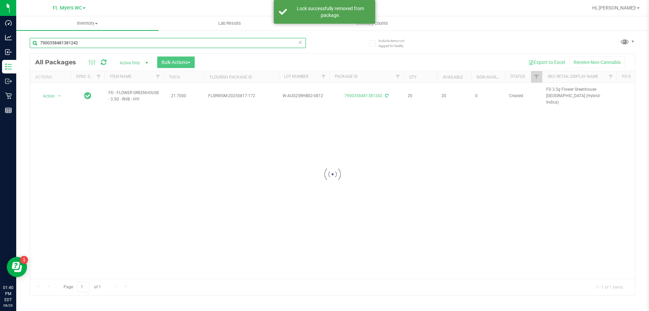
click at [102, 47] on input "7900358481381242" at bounding box center [168, 43] width 276 height 10
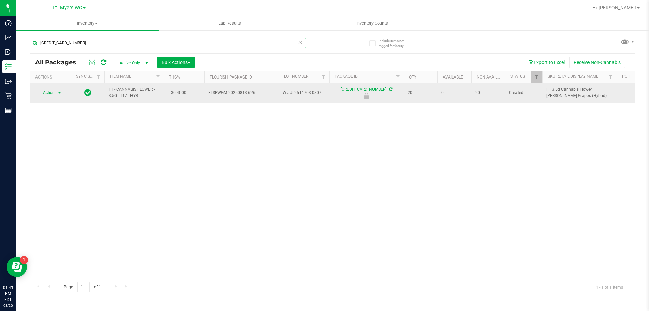
type input "[CREDIT_CARD_NUMBER]"
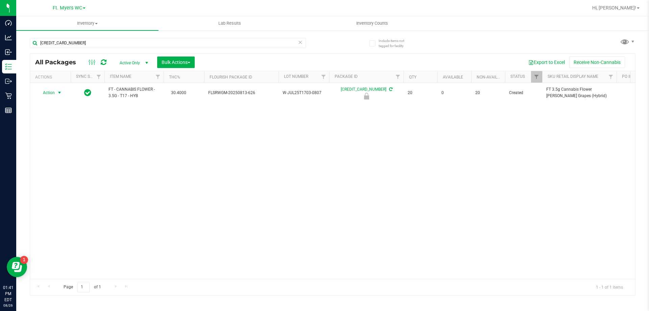
drag, startPoint x: 40, startPoint y: 94, endPoint x: 44, endPoint y: 98, distance: 5.8
click at [40, 94] on span "Action" at bounding box center [46, 92] width 18 height 9
click at [76, 168] on li "Unlock package" at bounding box center [58, 173] width 43 height 10
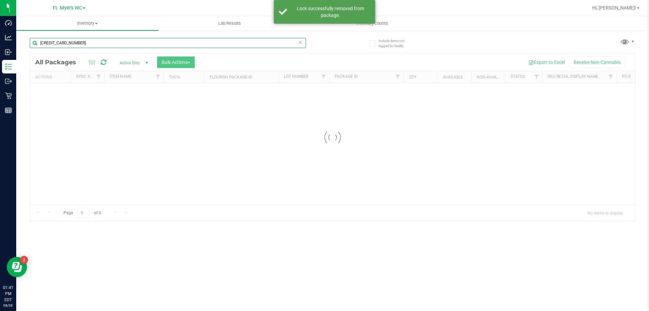
click at [126, 43] on input "[CREDIT_CARD_NUMBER]" at bounding box center [168, 43] width 276 height 10
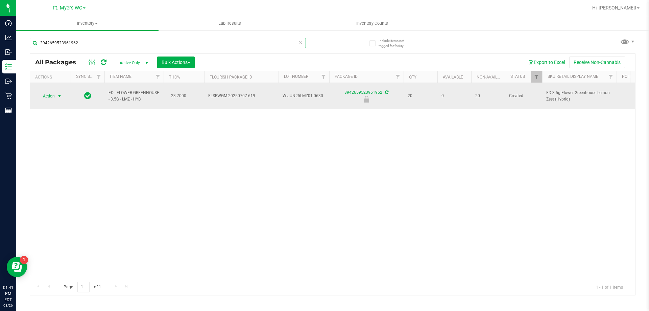
type input "3942659523961962"
click at [58, 96] on span "select" at bounding box center [59, 95] width 8 height 9
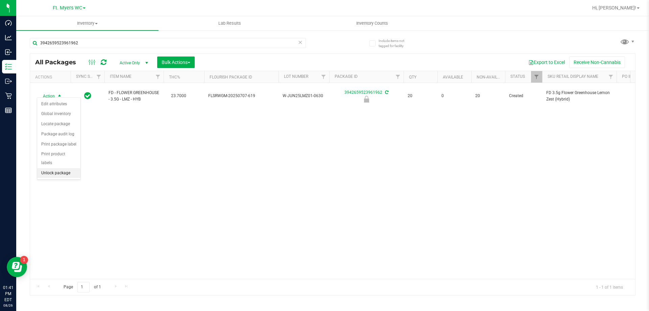
click at [57, 169] on li "Unlock package" at bounding box center [58, 173] width 43 height 10
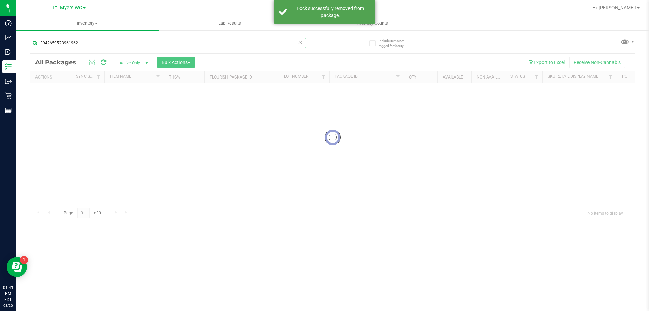
click at [115, 42] on input "3942659523961962" at bounding box center [168, 43] width 276 height 10
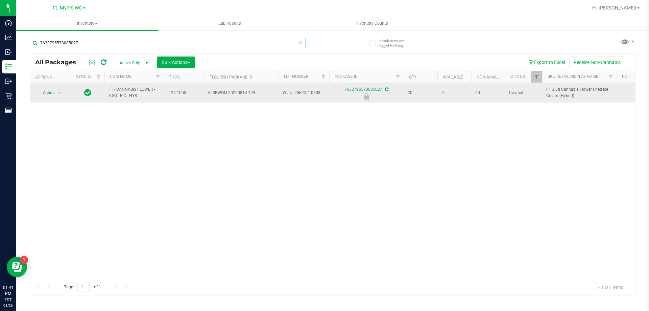
type input "7633795573085027"
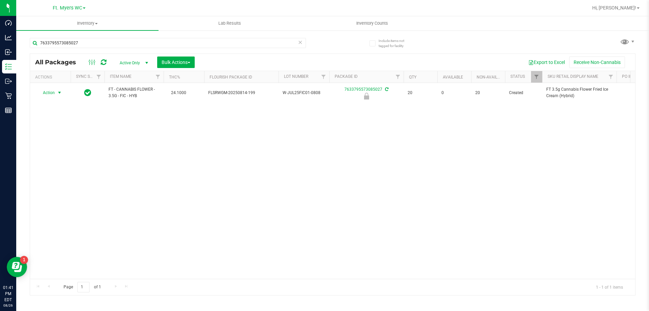
drag, startPoint x: 42, startPoint y: 93, endPoint x: 55, endPoint y: 101, distance: 16.2
click at [42, 93] on span "Action" at bounding box center [46, 92] width 18 height 9
click at [62, 168] on li "Unlock package" at bounding box center [58, 173] width 43 height 10
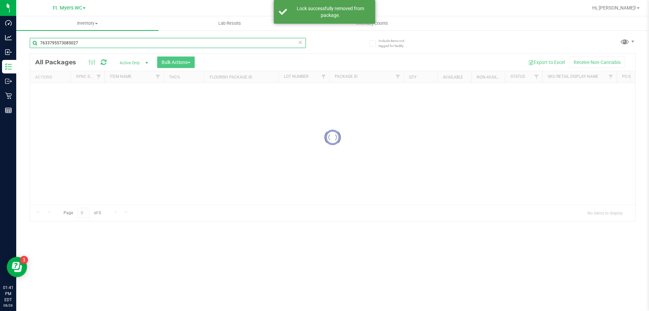
click at [118, 43] on input "7633795573085027" at bounding box center [168, 43] width 276 height 10
click at [118, 43] on div "Inventory All packages All inventory Waste log Create inventory Lab Results Inv…" at bounding box center [332, 163] width 633 height 294
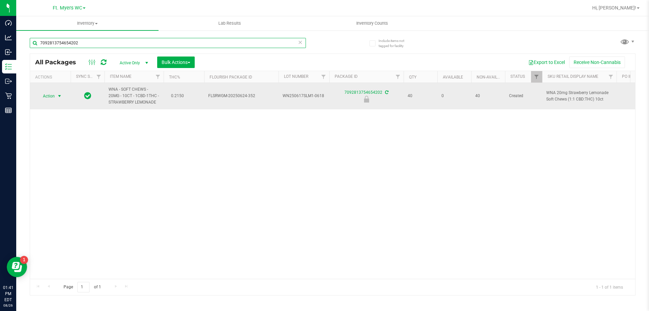
type input "7092813754654202"
click at [60, 95] on span "select" at bounding box center [59, 95] width 5 height 5
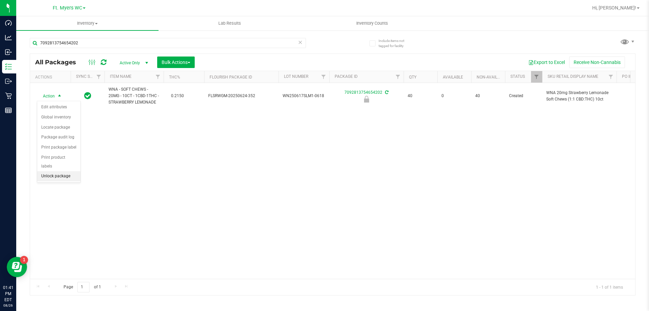
click at [64, 171] on li "Unlock package" at bounding box center [58, 176] width 43 height 10
